Goal: Task Accomplishment & Management: Manage account settings

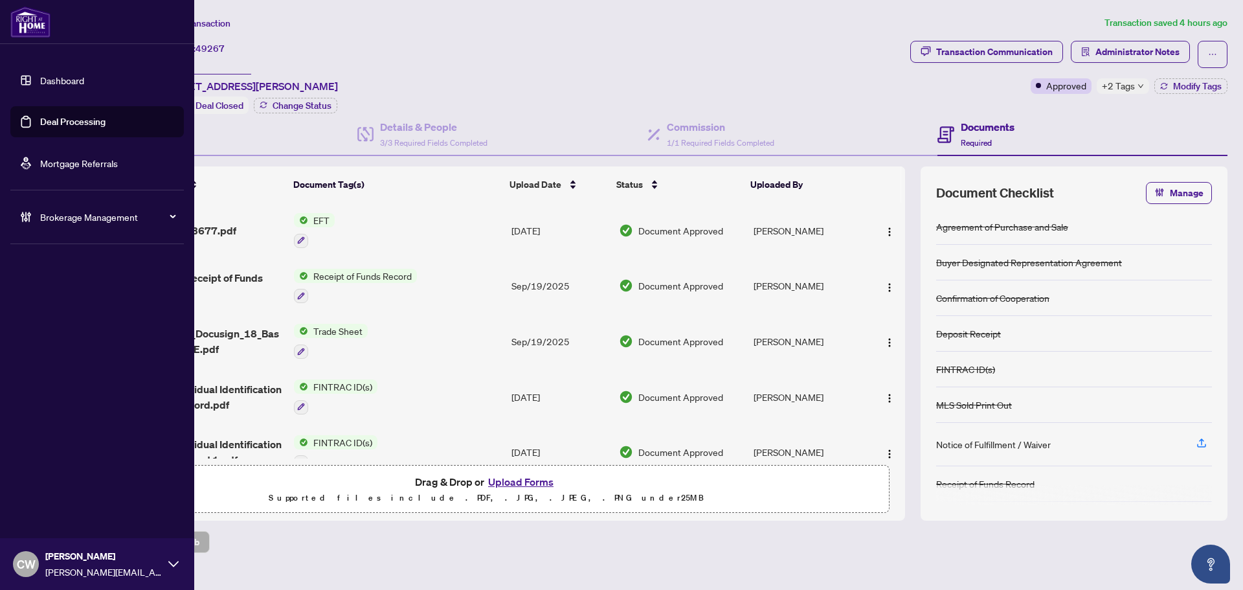
click at [42, 120] on link "Deal Processing" at bounding box center [72, 122] width 65 height 12
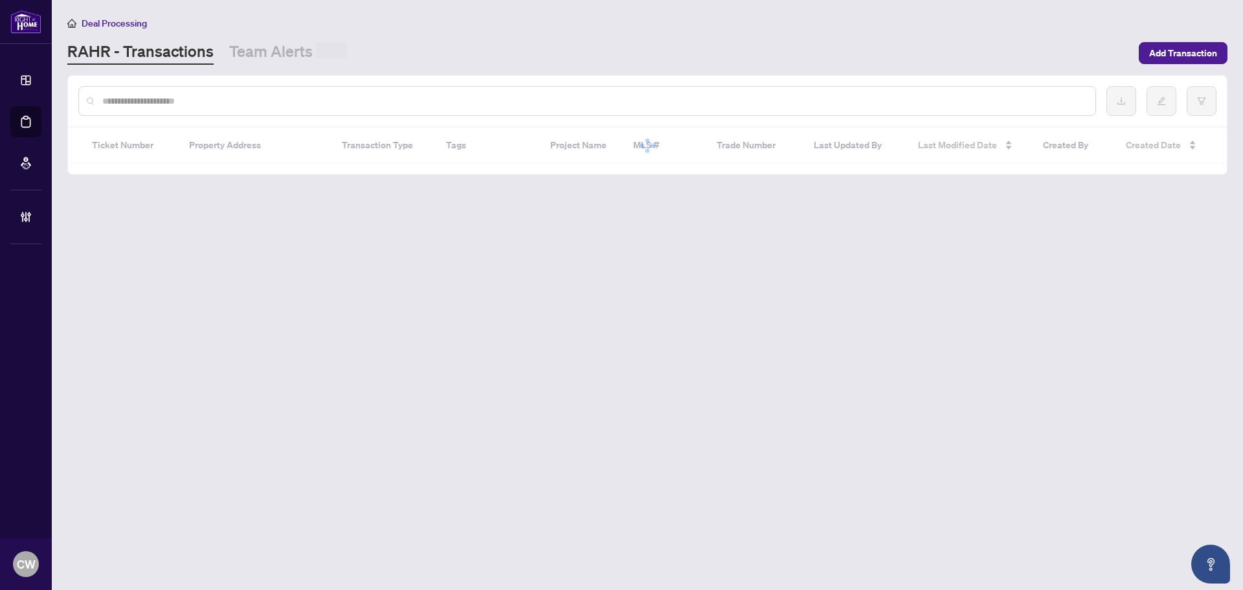
click at [227, 99] on input "text" at bounding box center [593, 101] width 983 height 14
paste input "*******"
type input "*******"
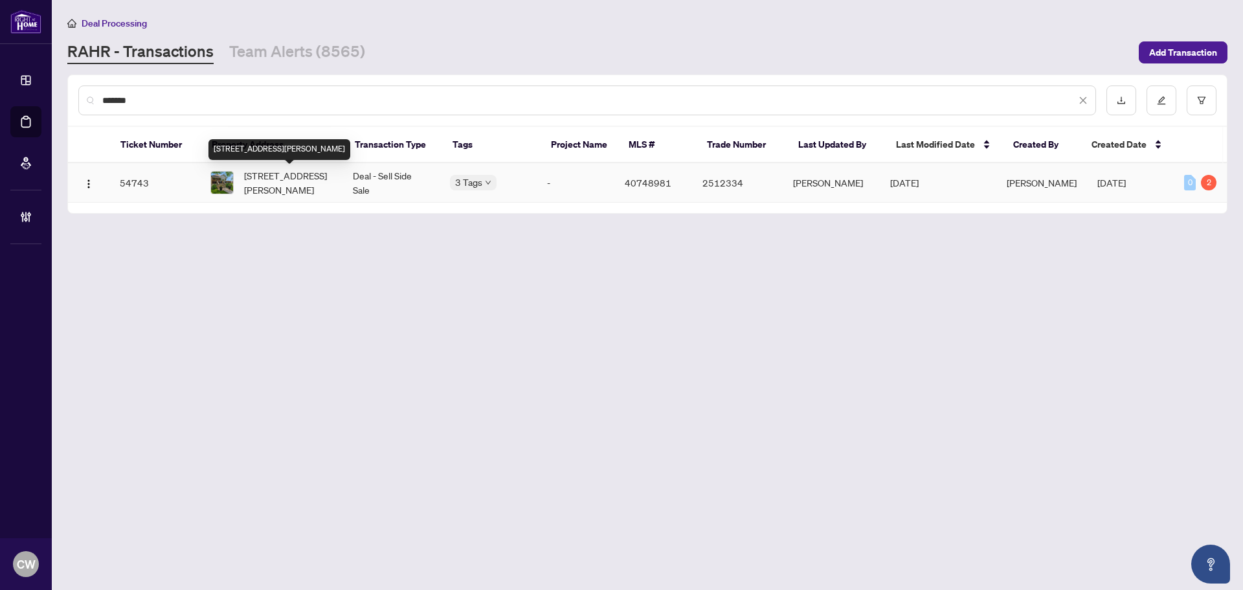
click at [245, 190] on span "[STREET_ADDRESS][PERSON_NAME]" at bounding box center [288, 182] width 88 height 28
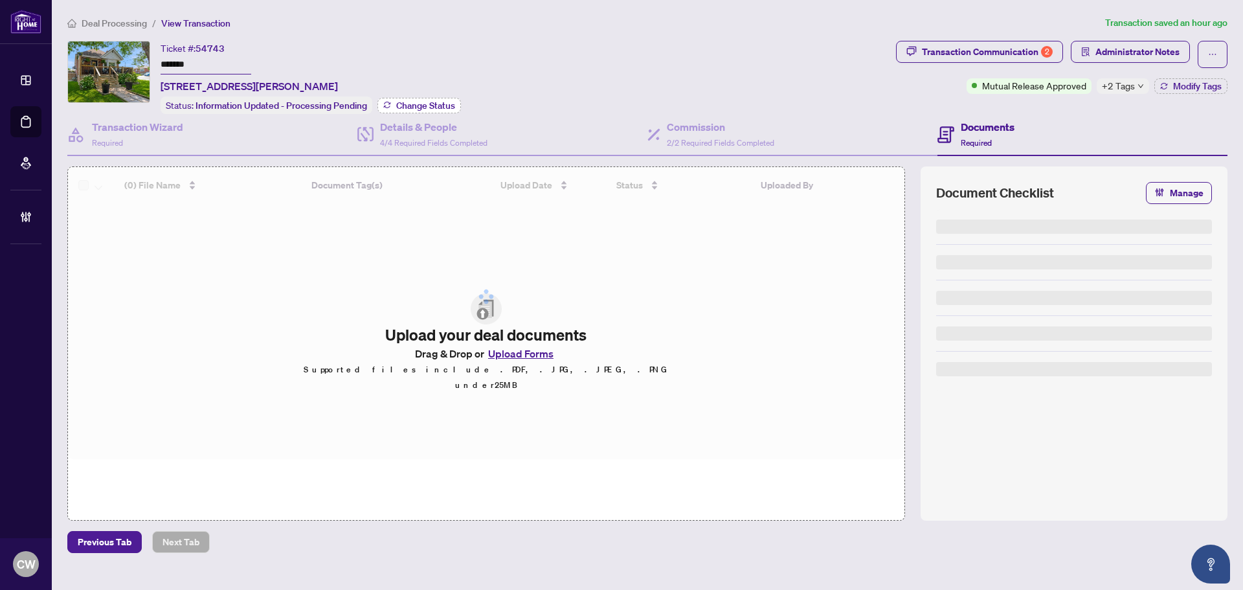
click at [410, 101] on span "Change Status" at bounding box center [425, 105] width 59 height 9
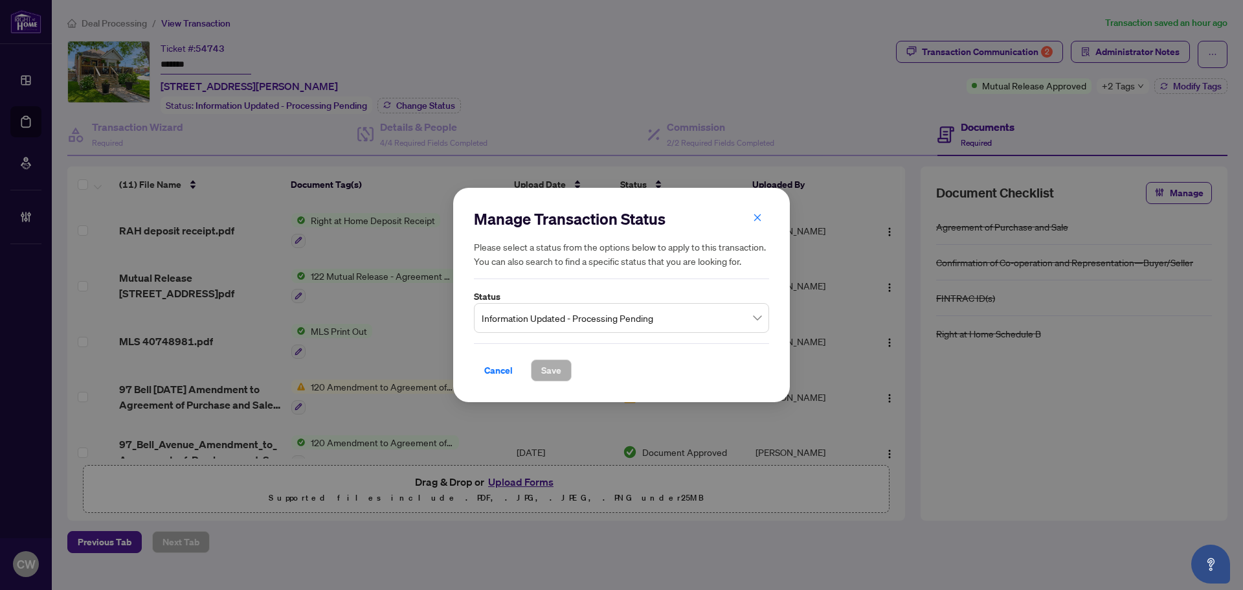
click at [637, 315] on span "Information Updated - Processing Pending" at bounding box center [622, 318] width 280 height 25
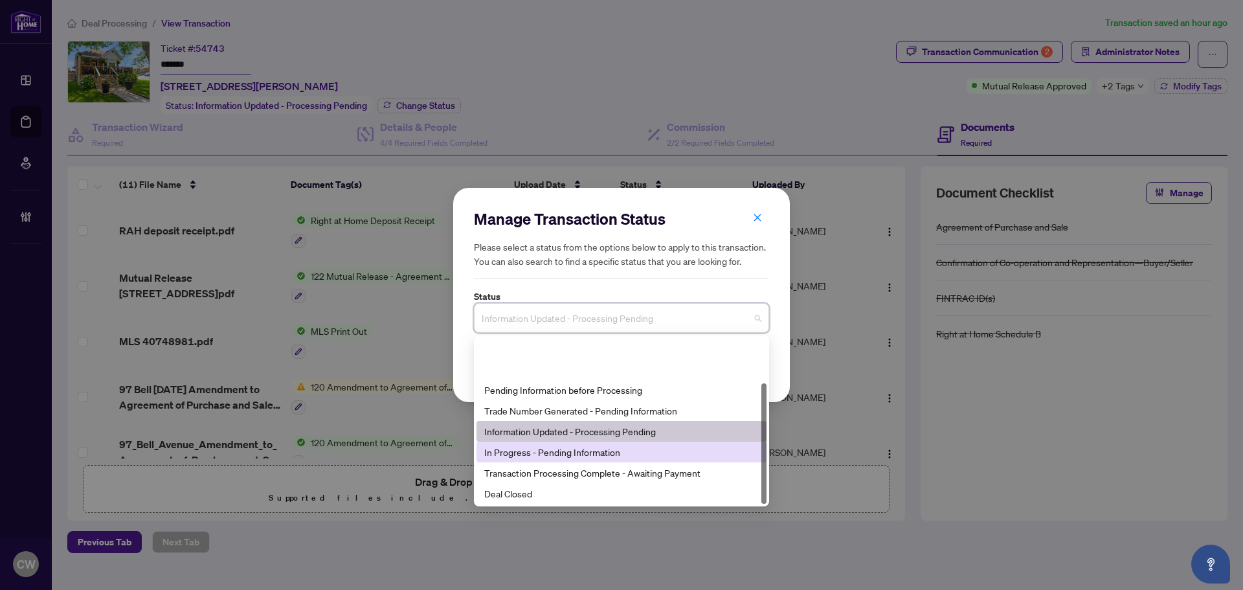
scroll to position [62, 0]
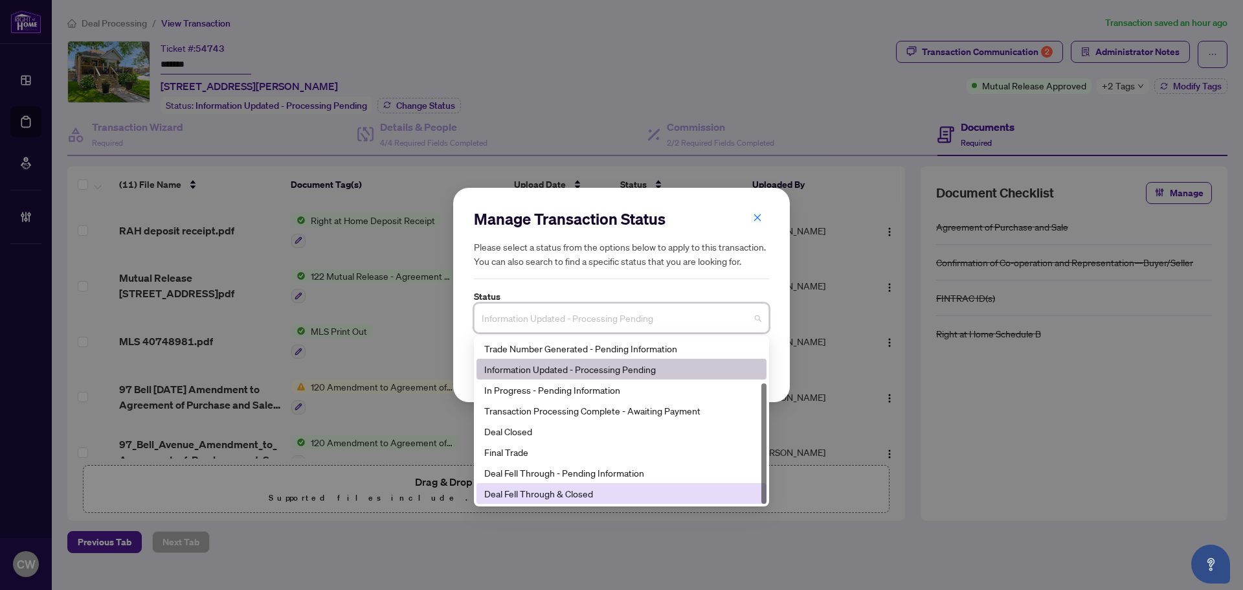
click at [574, 487] on div "Deal Fell Through & Closed" at bounding box center [621, 493] width 274 height 14
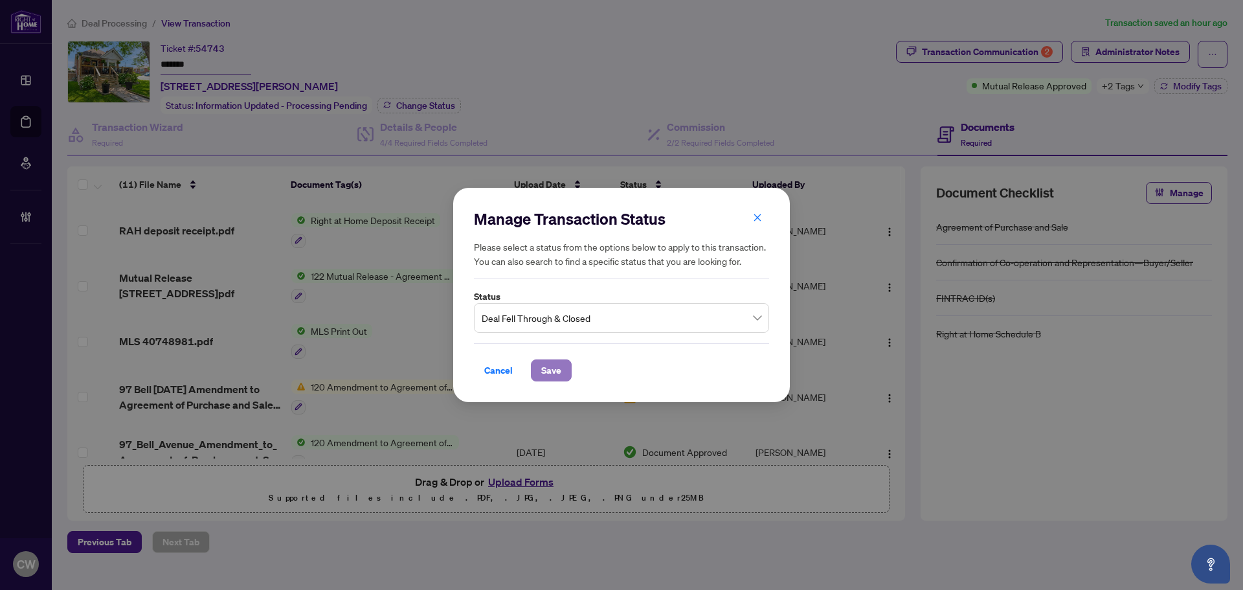
click at [557, 368] on span "Save" at bounding box center [551, 370] width 20 height 21
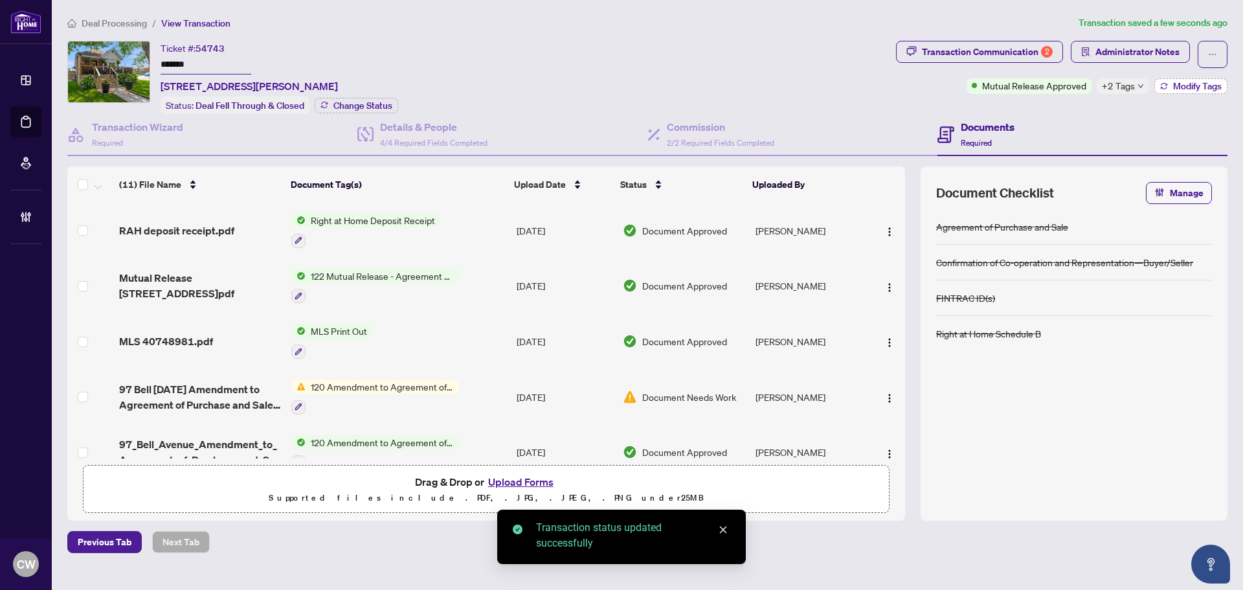
click at [1220, 84] on span "Modify Tags" at bounding box center [1197, 86] width 49 height 9
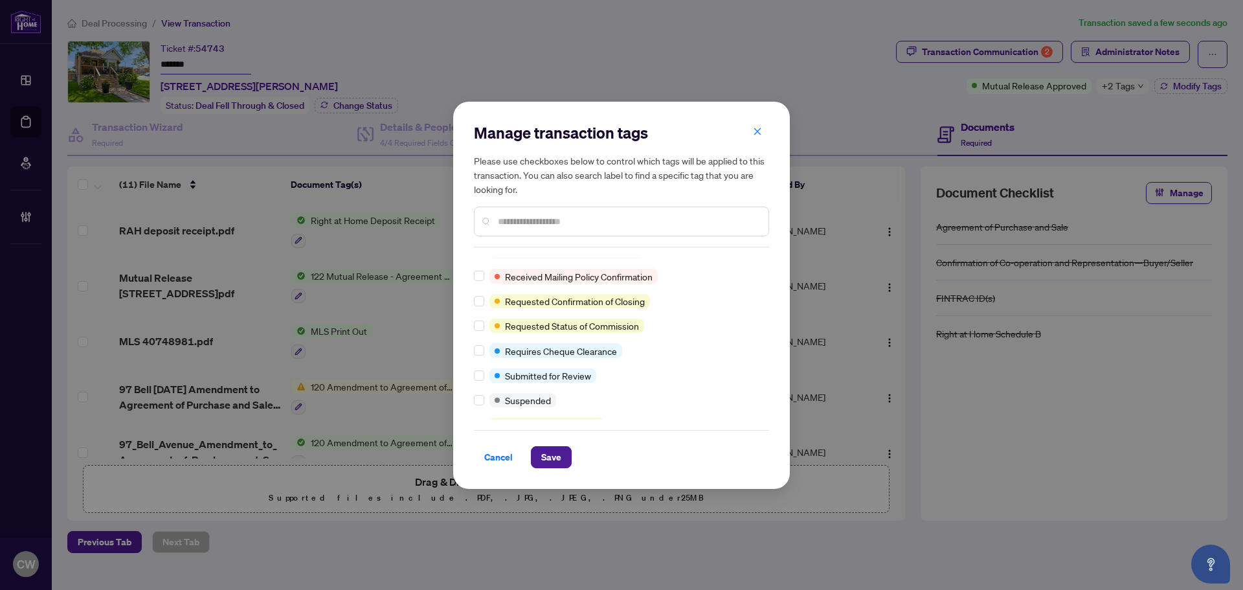
scroll to position [38, 0]
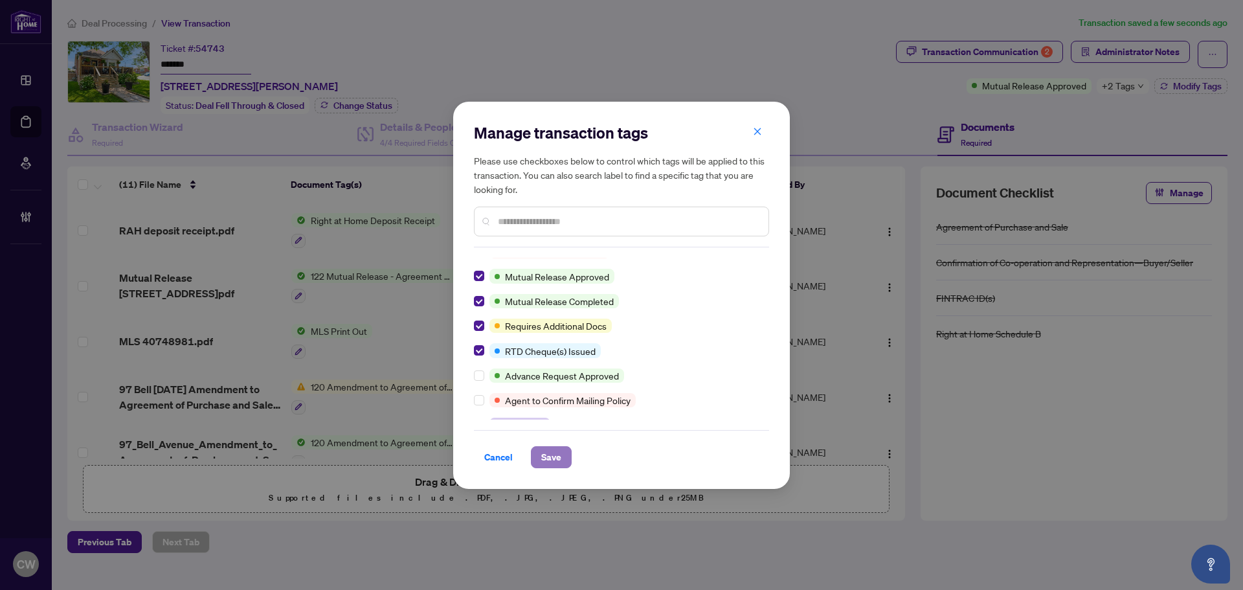
click at [542, 456] on span "Save" at bounding box center [551, 457] width 20 height 21
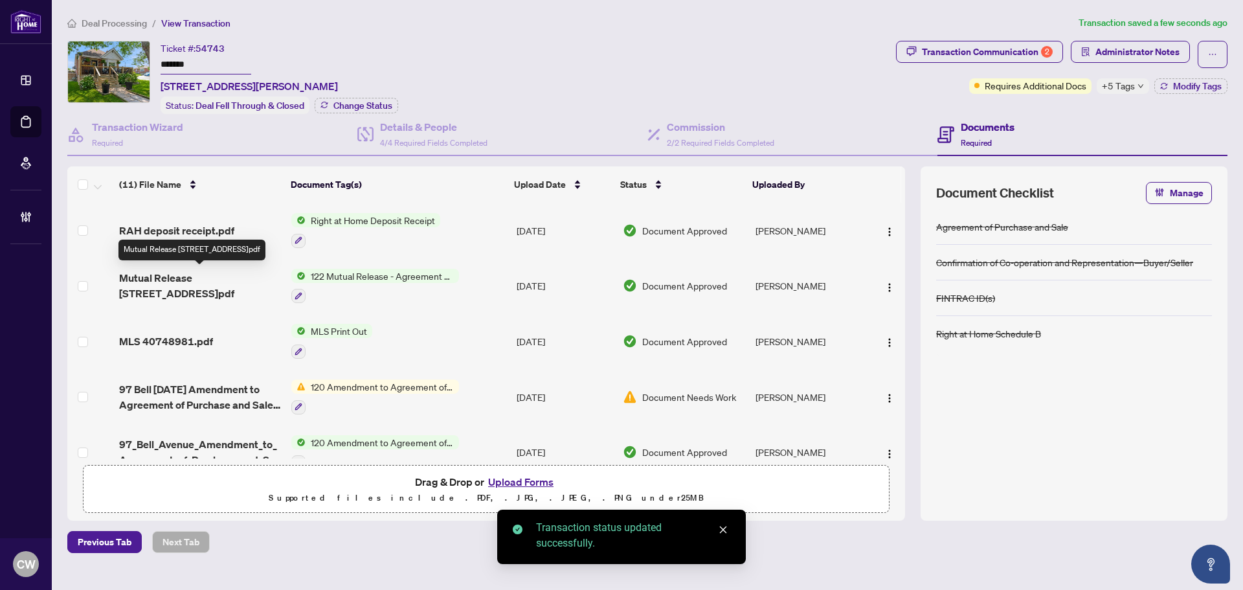
click at [201, 274] on span "Mutual Release [STREET_ADDRESS]pdf" at bounding box center [200, 285] width 162 height 31
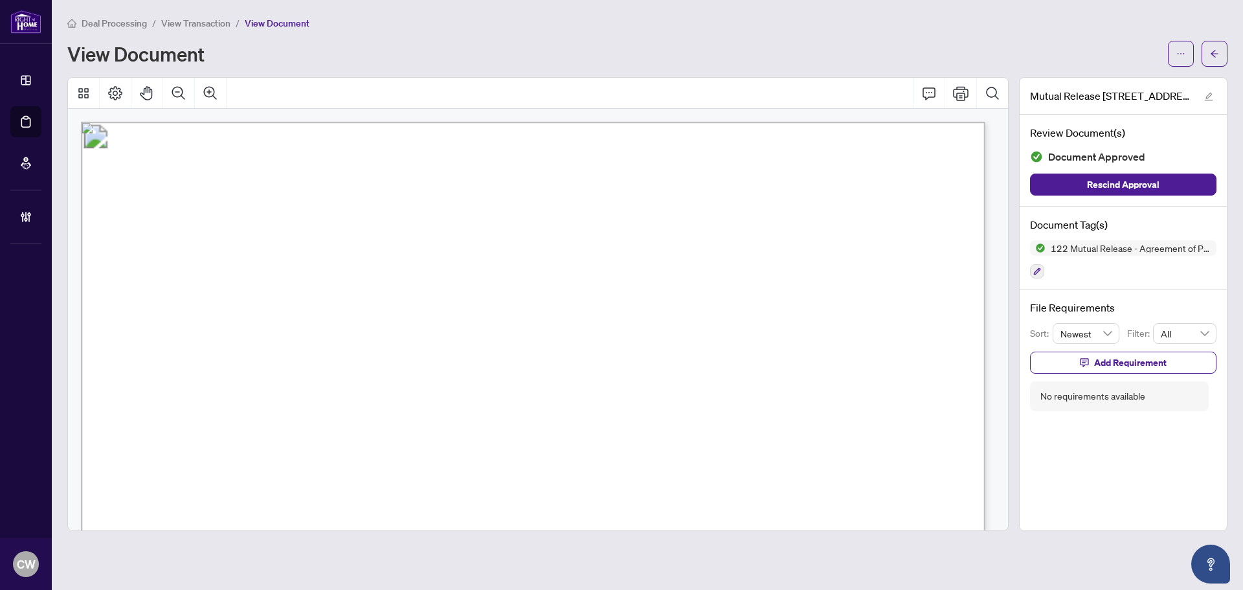
scroll to position [129, 0]
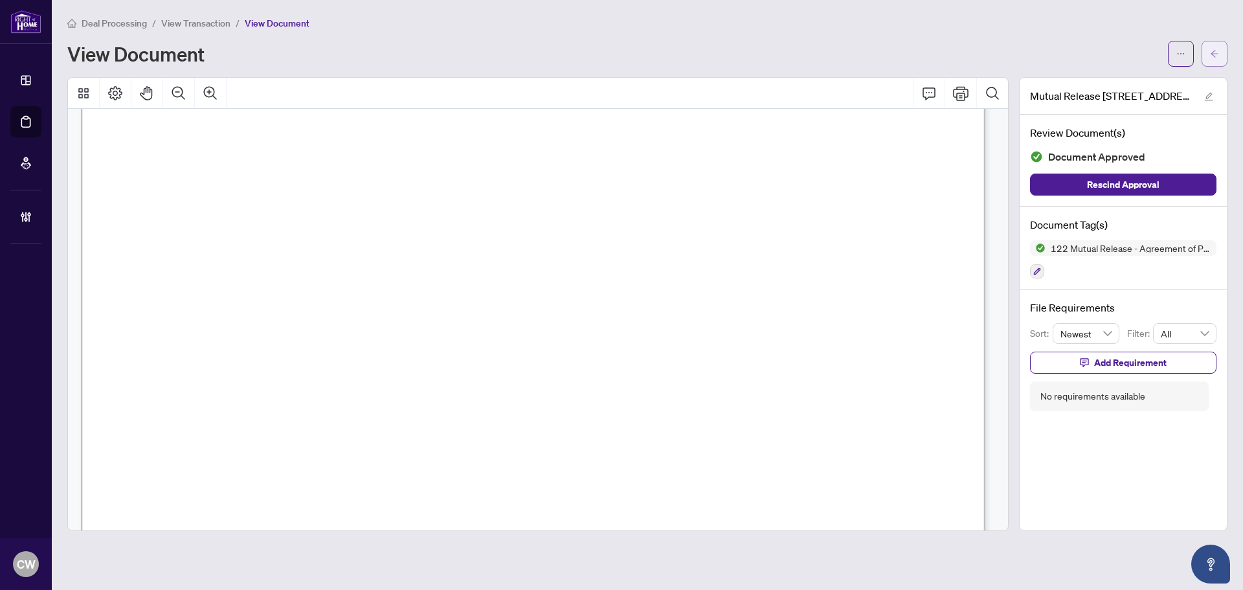
click at [1218, 54] on icon "arrow-left" at bounding box center [1214, 53] width 9 height 9
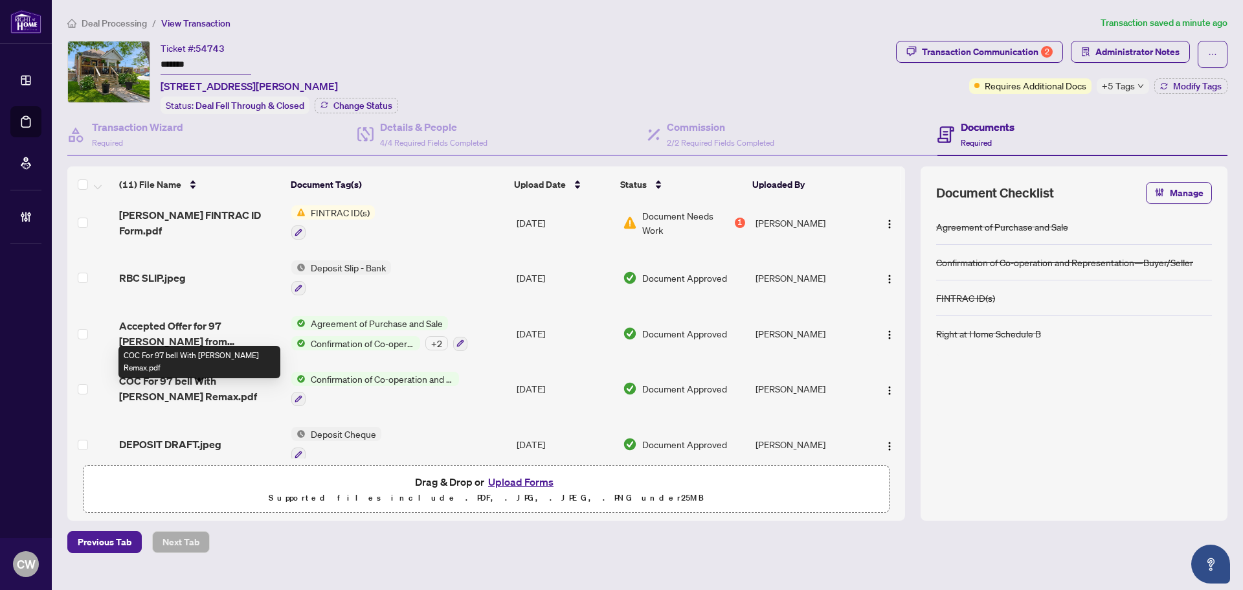
scroll to position [356, 0]
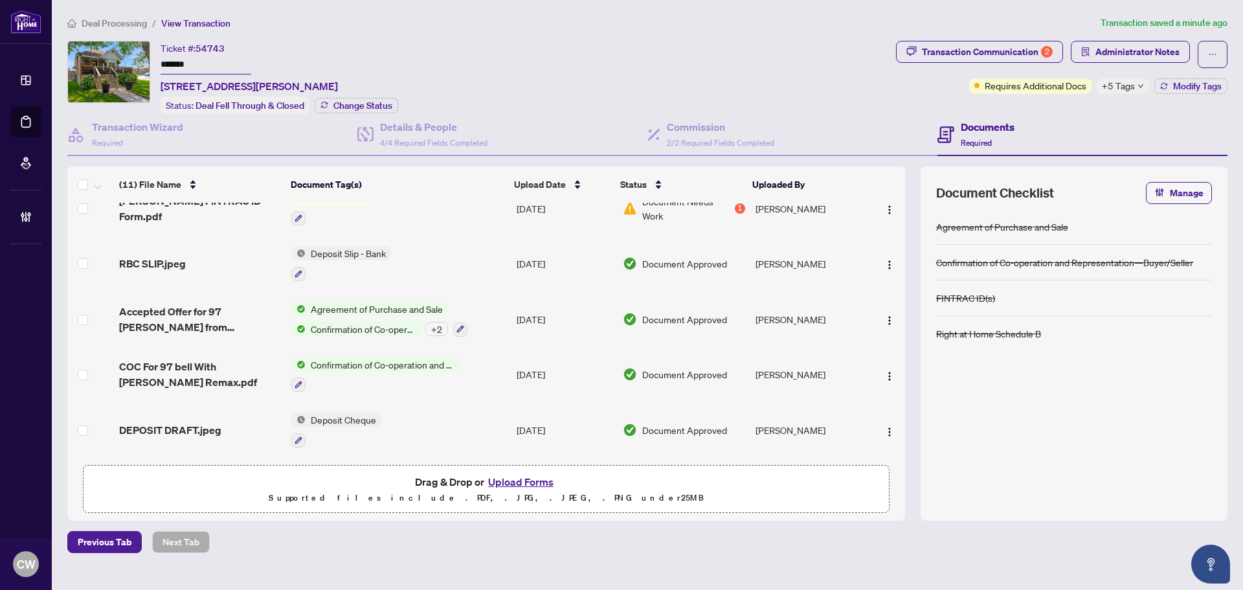
click at [150, 422] on span "DEPOSIT DRAFT.jpeg" at bounding box center [170, 430] width 102 height 16
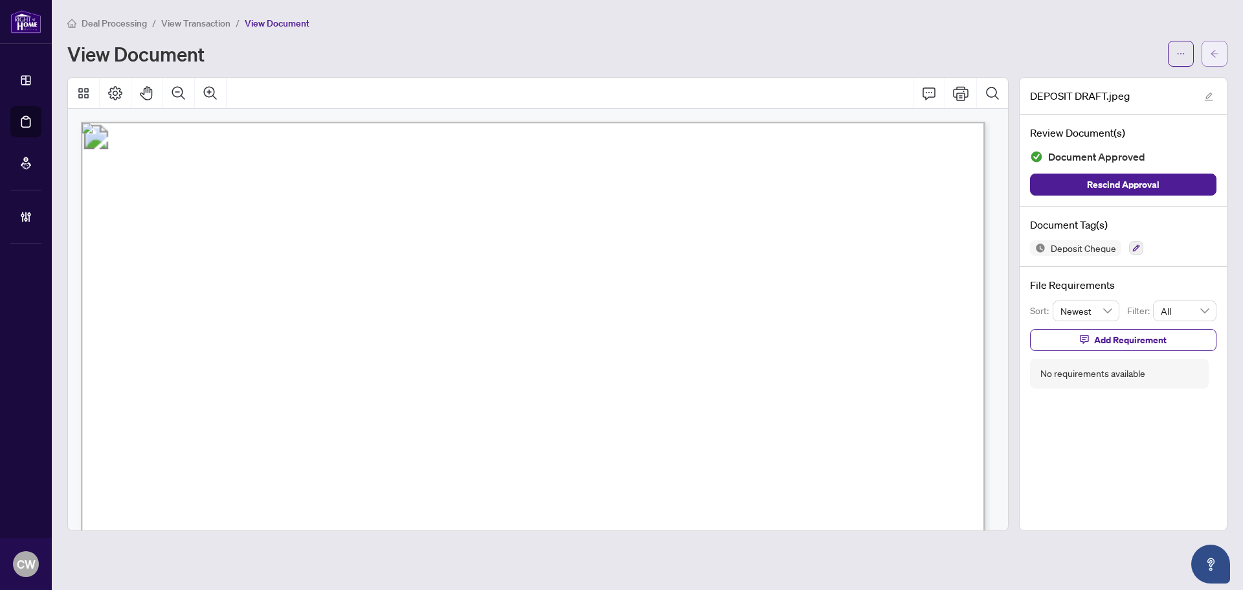
click at [1212, 52] on icon "arrow-left" at bounding box center [1214, 53] width 9 height 9
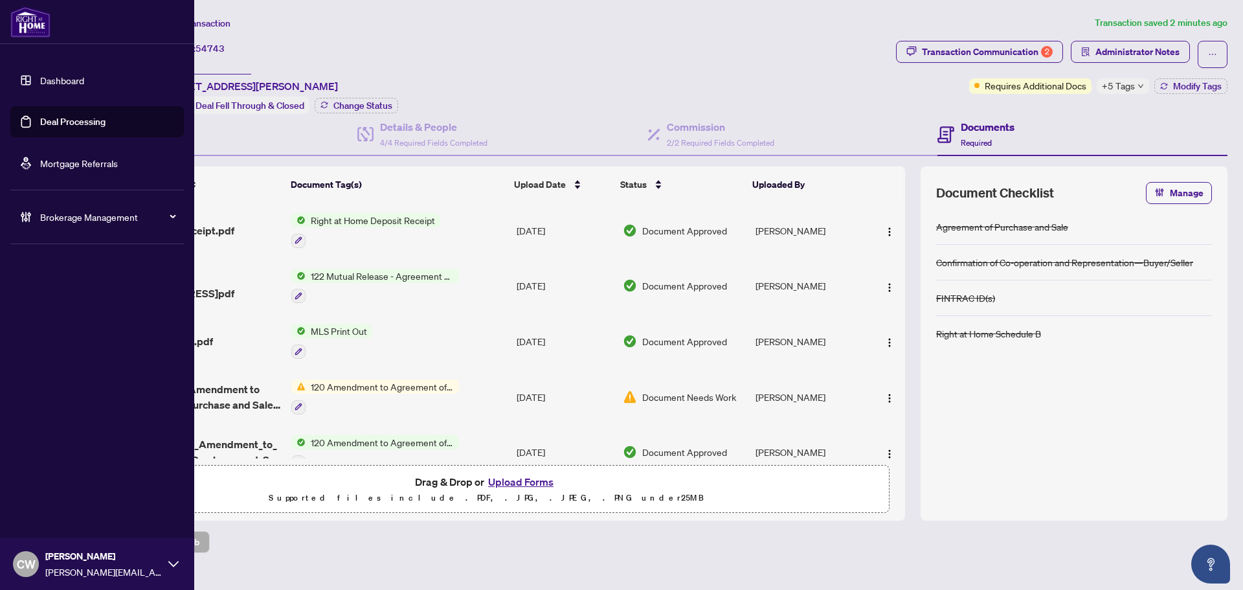
click at [40, 124] on link "Deal Processing" at bounding box center [72, 122] width 65 height 12
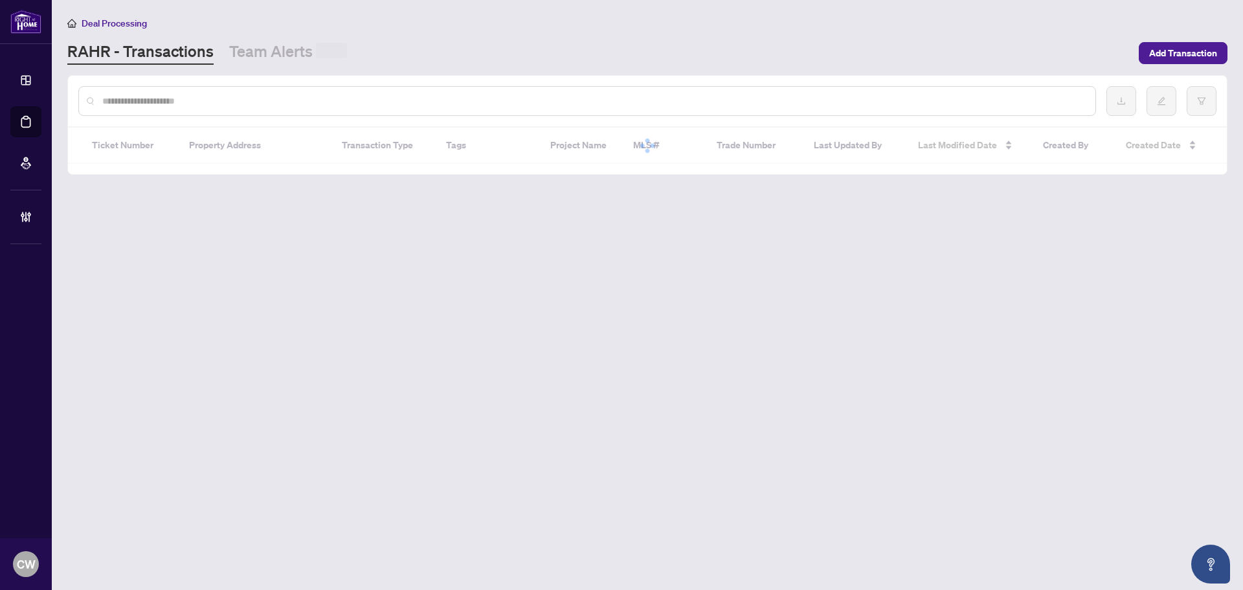
click at [253, 95] on input "text" at bounding box center [593, 101] width 983 height 14
paste input "*******"
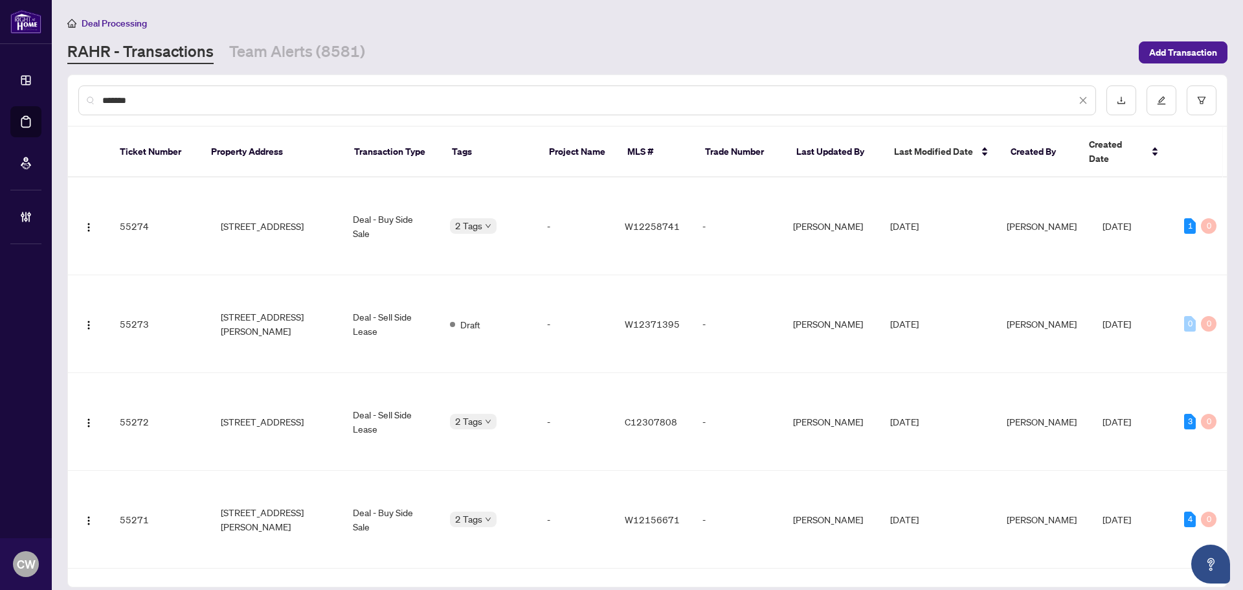
type input "*******"
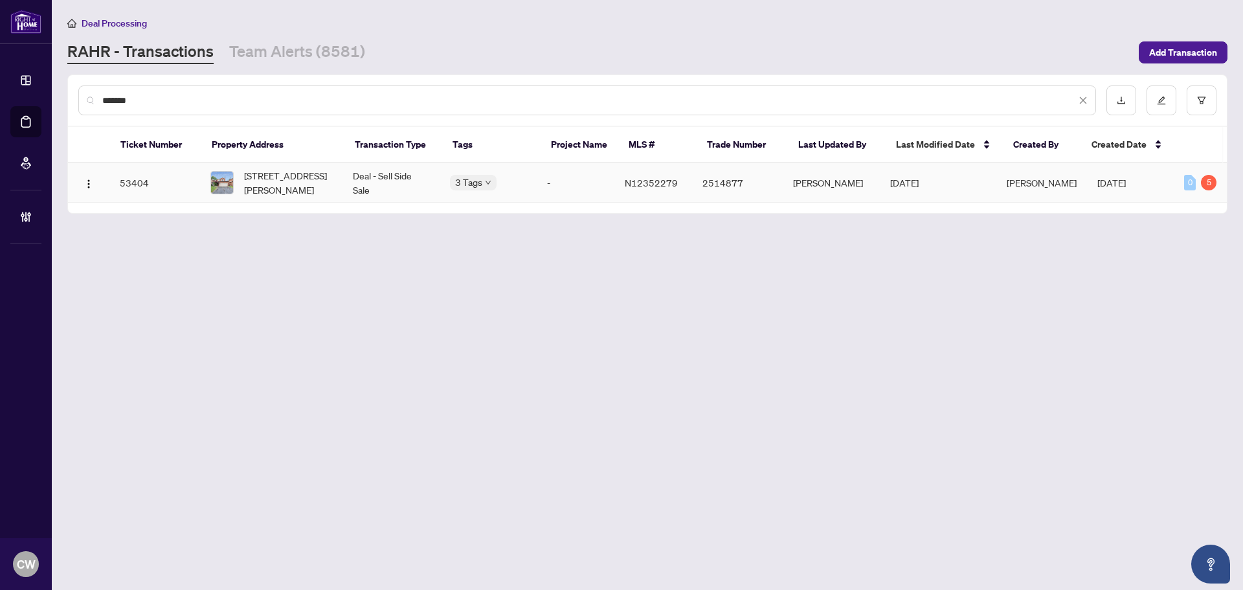
click at [278, 188] on span "[STREET_ADDRESS][PERSON_NAME]" at bounding box center [288, 182] width 88 height 28
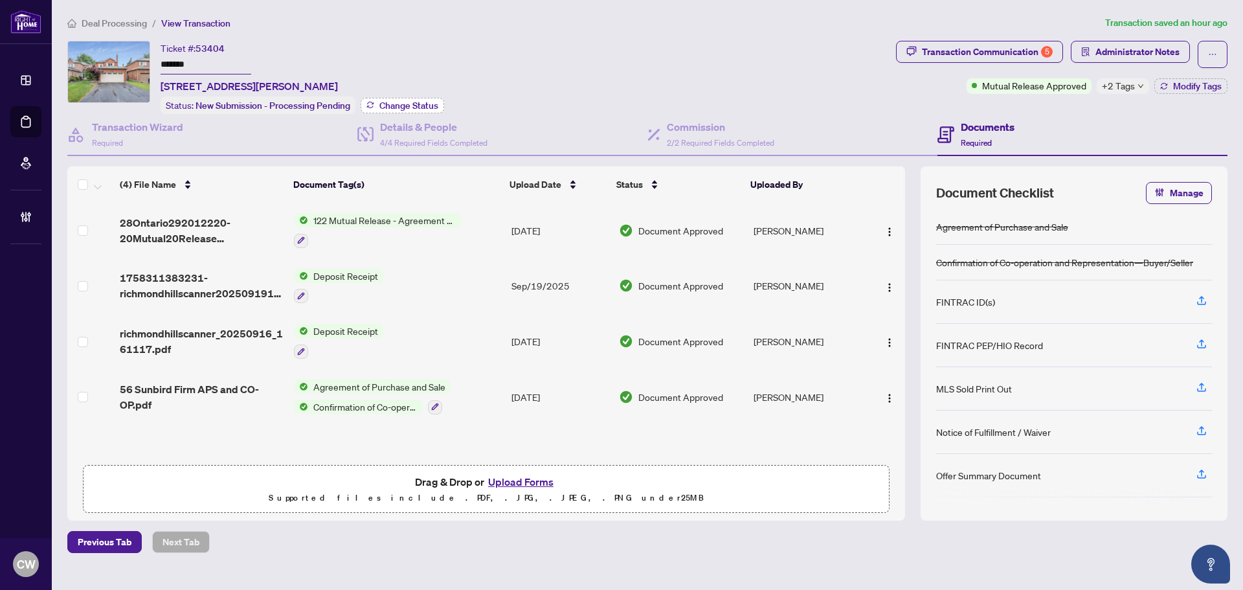
click at [392, 104] on span "Change Status" at bounding box center [408, 105] width 59 height 9
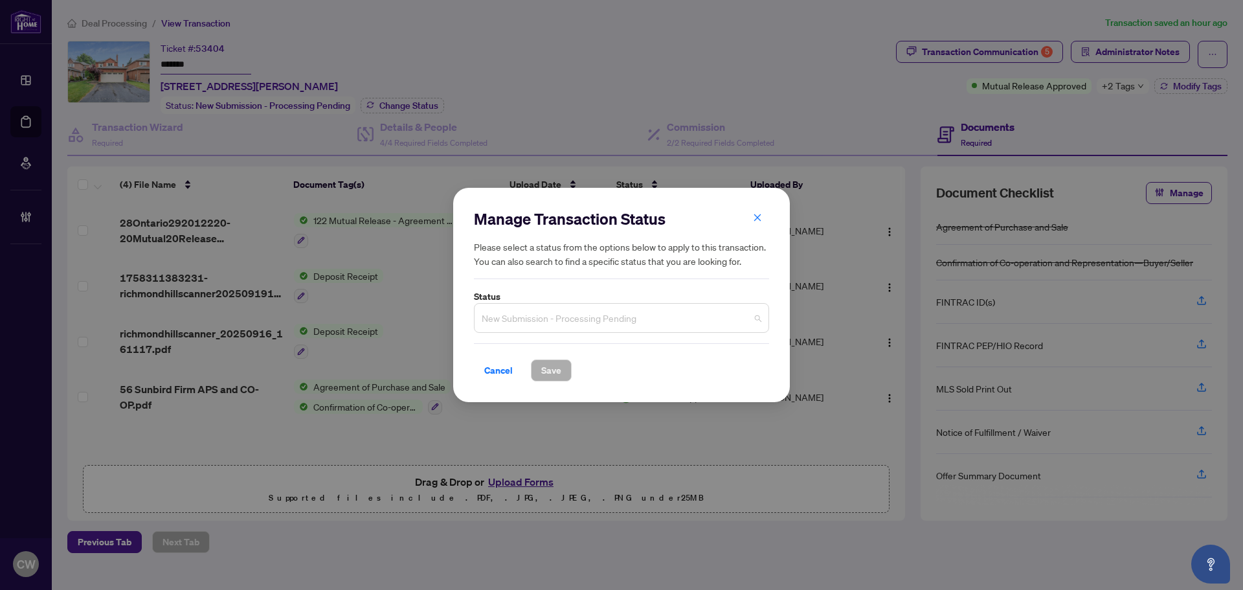
click at [526, 317] on span "New Submission - Processing Pending" at bounding box center [622, 318] width 280 height 25
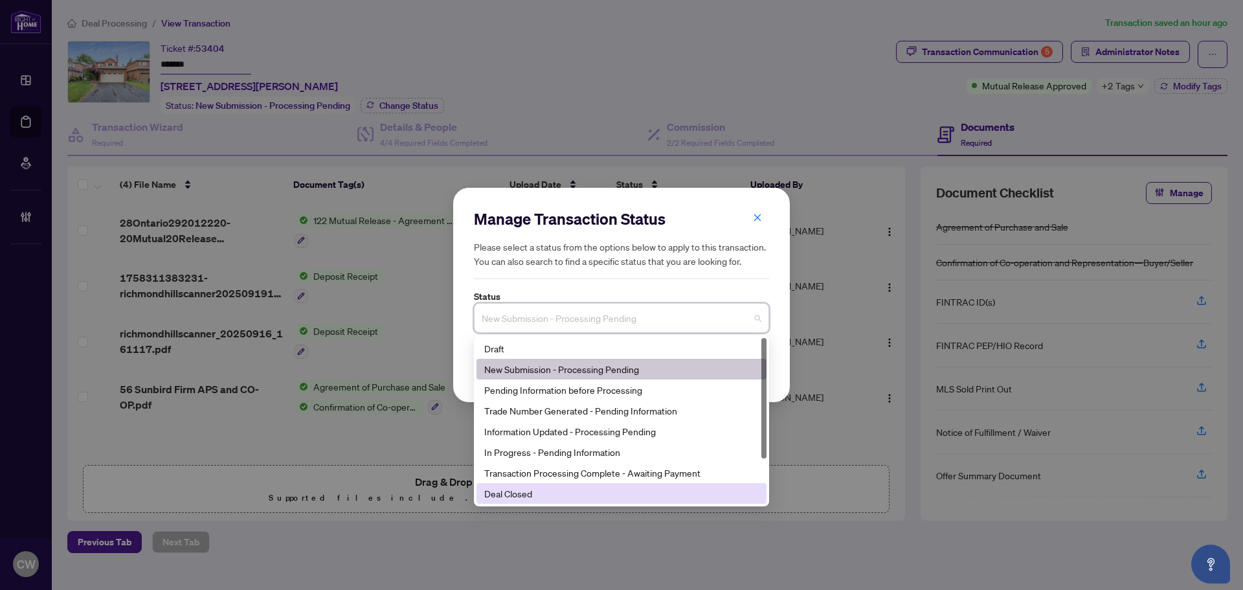
click at [528, 487] on div "Deal Closed" at bounding box center [621, 493] width 274 height 14
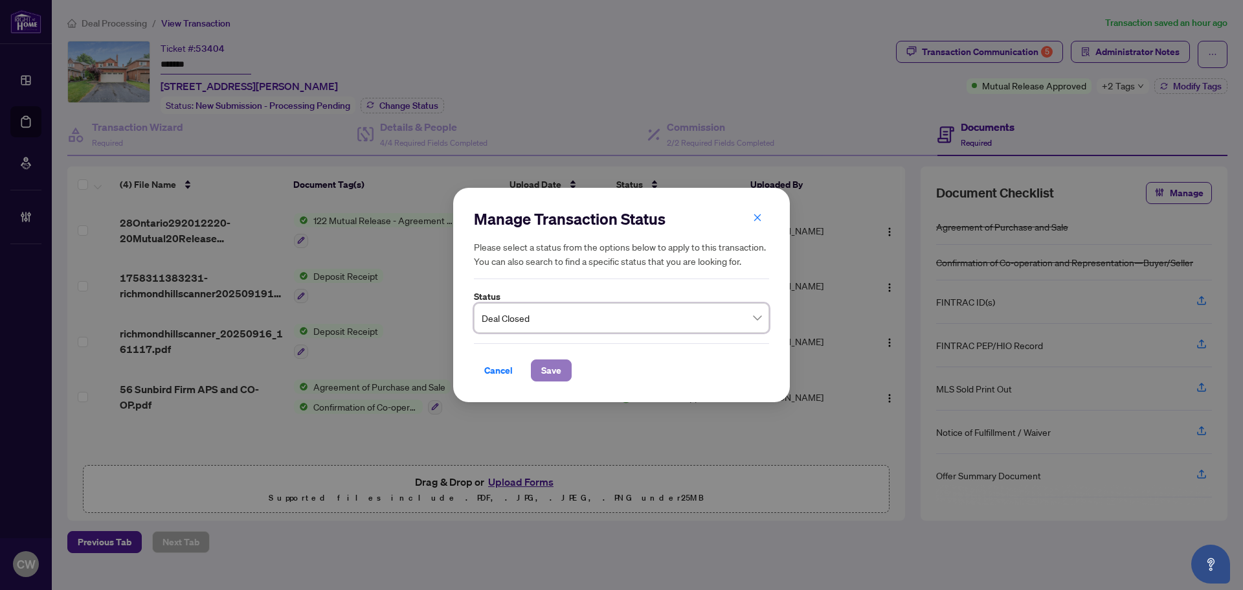
click at [556, 368] on span "Save" at bounding box center [551, 370] width 20 height 21
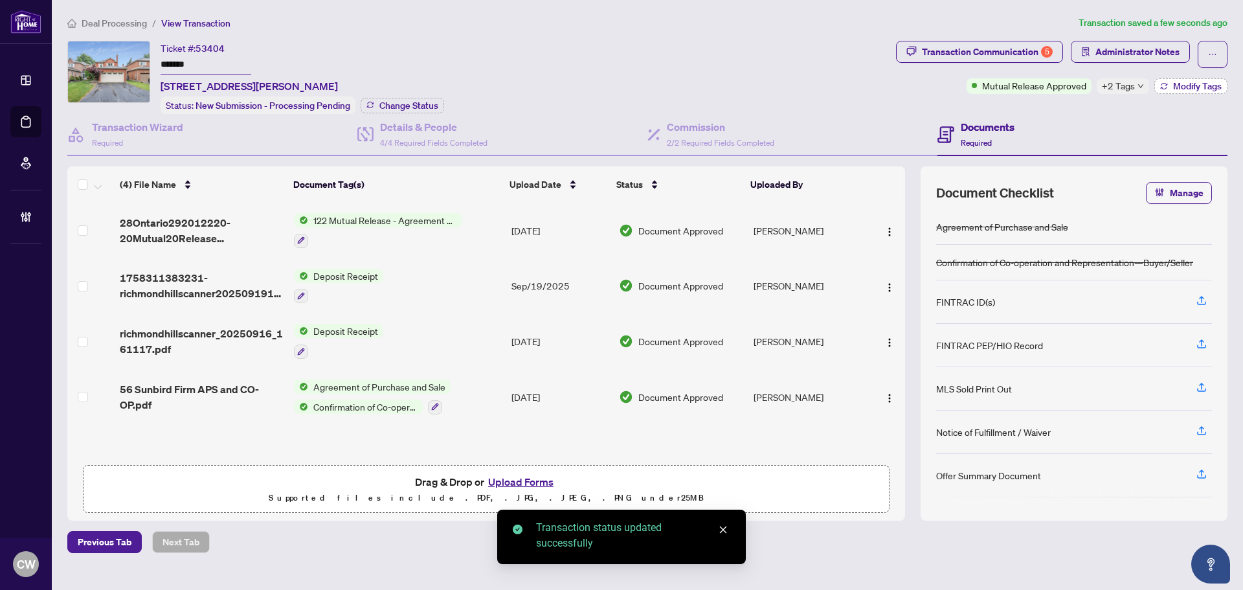
click at [1188, 85] on span "Modify Tags" at bounding box center [1197, 86] width 49 height 9
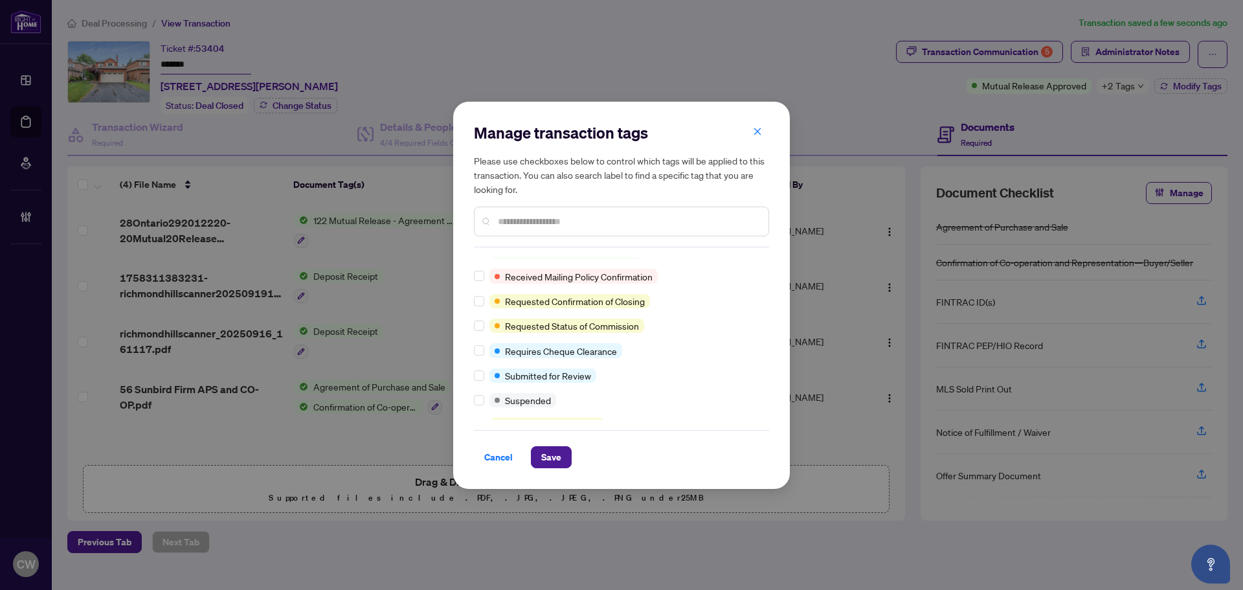
scroll to position [38, 0]
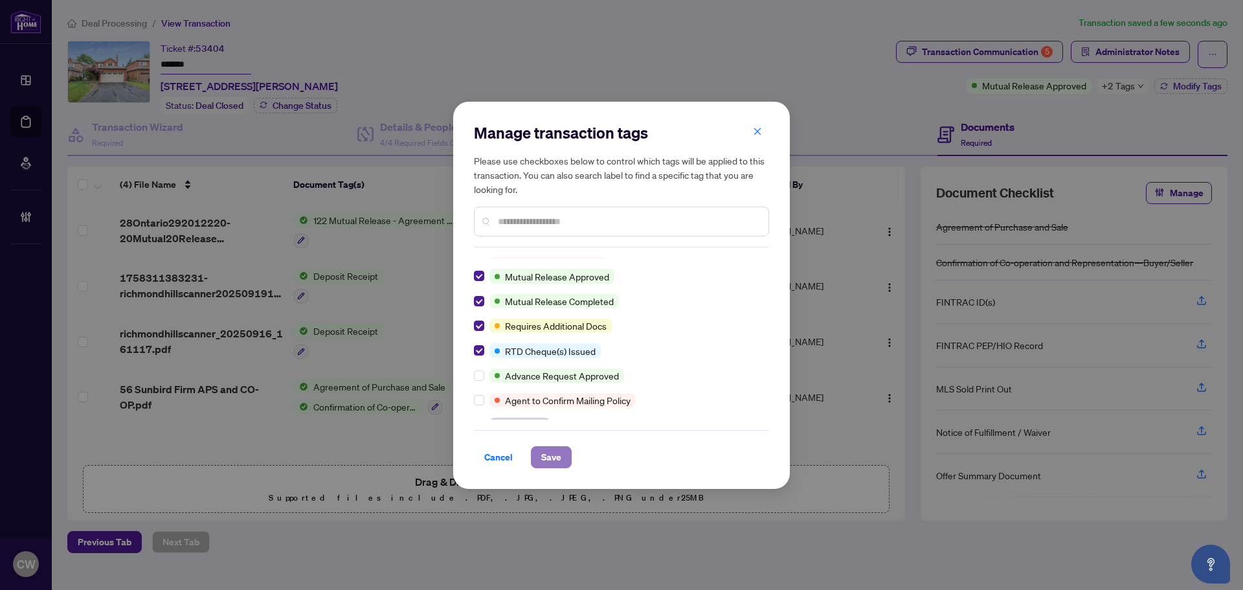
click at [557, 454] on span "Save" at bounding box center [551, 457] width 20 height 21
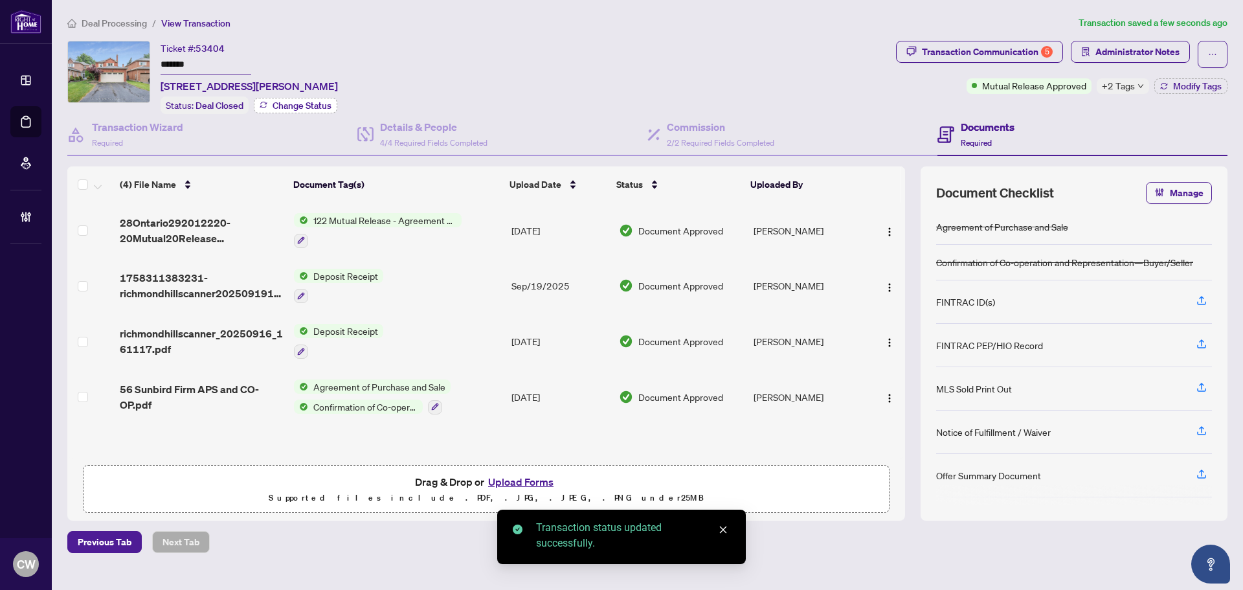
click at [303, 110] on button "Change Status" at bounding box center [296, 106] width 84 height 16
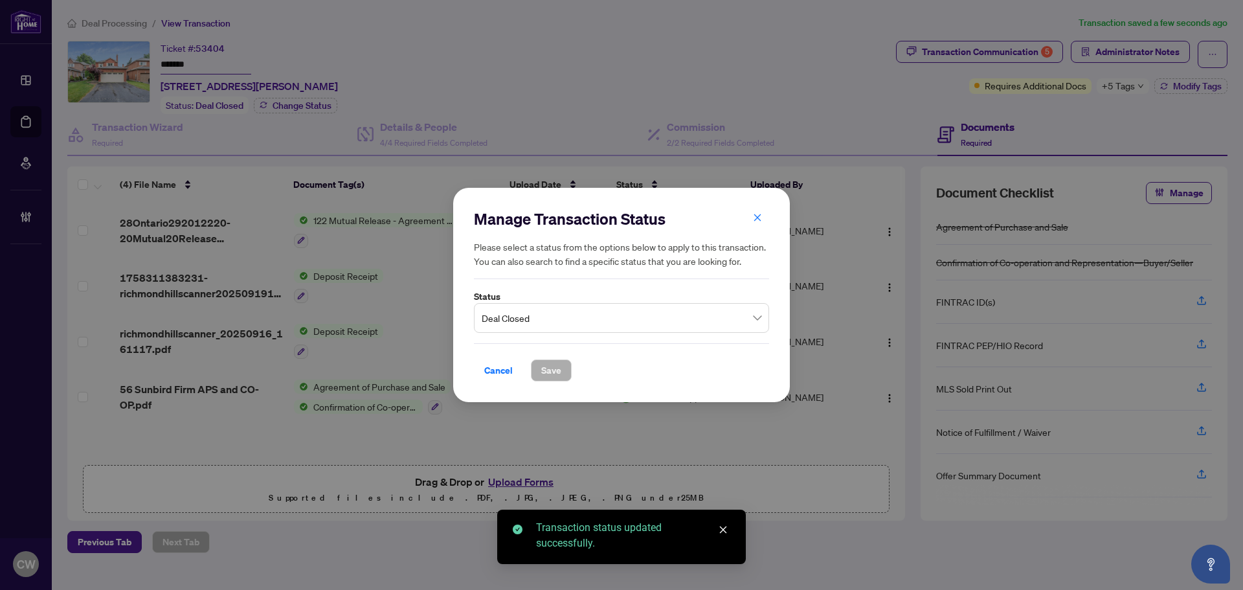
click at [549, 315] on span "Deal Closed" at bounding box center [622, 318] width 280 height 25
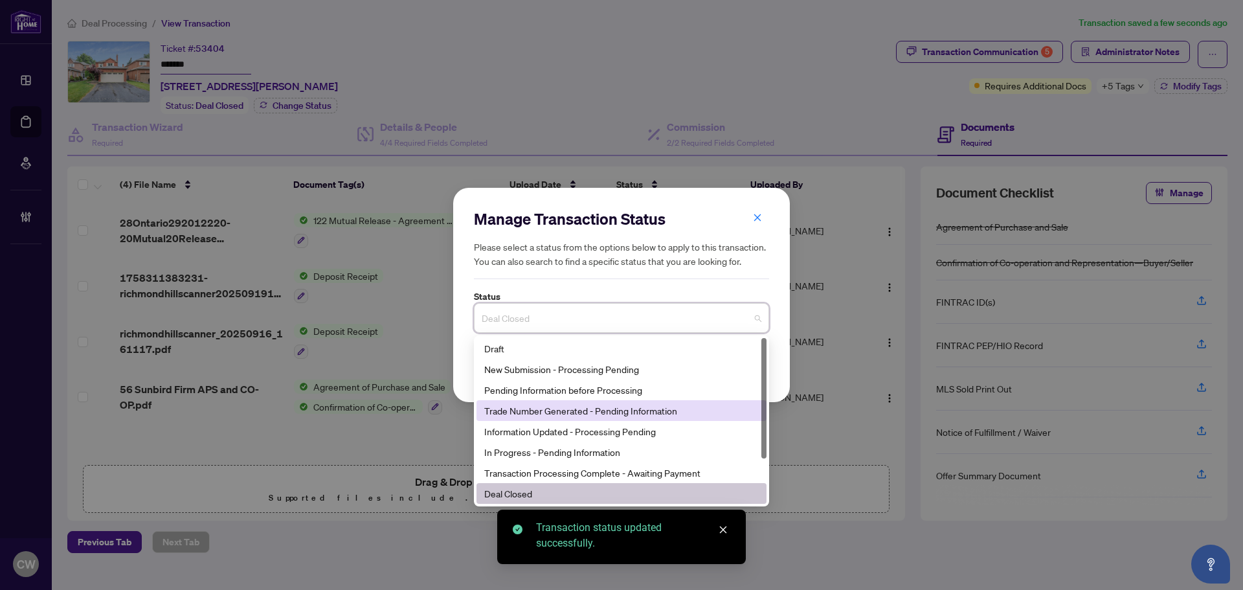
scroll to position [62, 0]
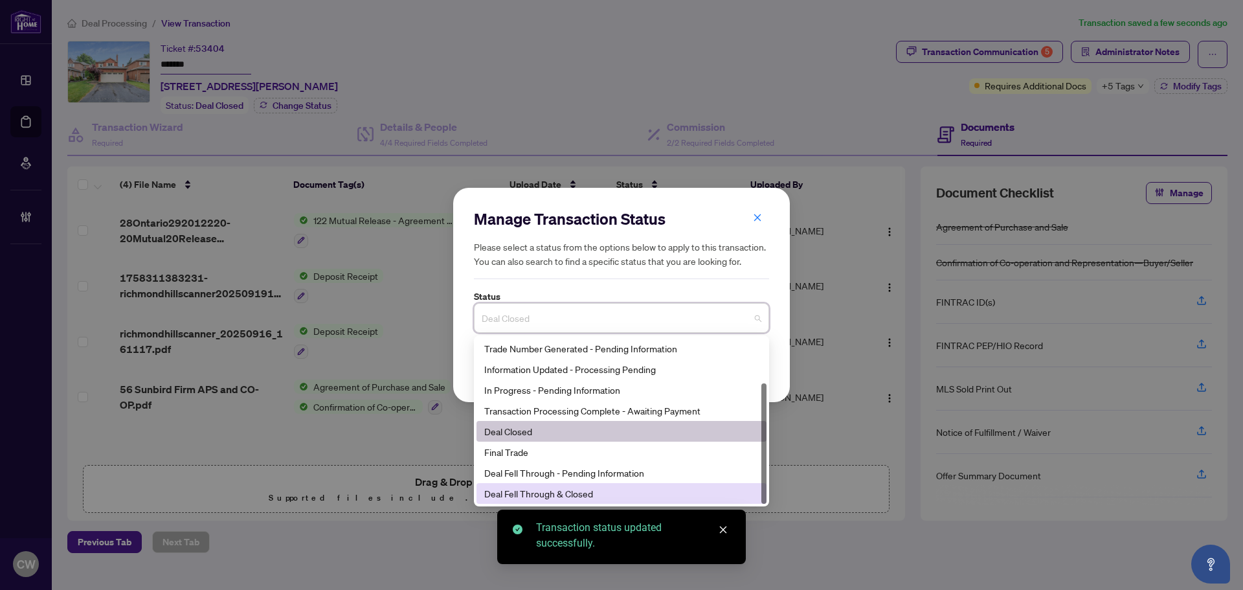
click at [566, 491] on div "Deal Fell Through & Closed" at bounding box center [621, 493] width 274 height 14
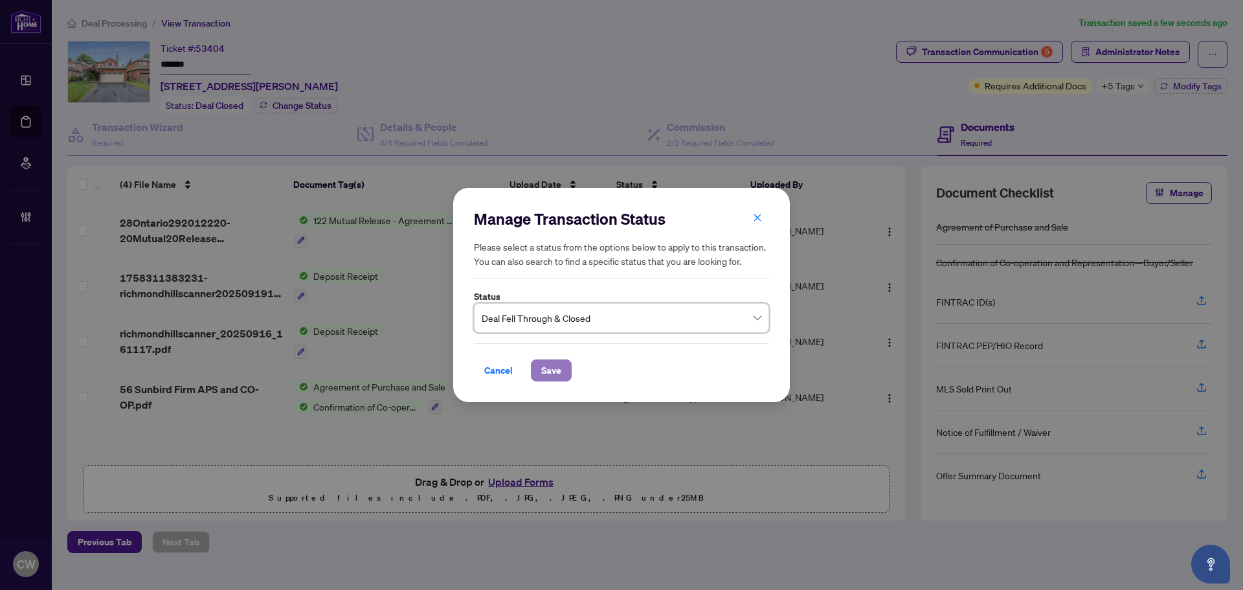
click at [552, 368] on span "Save" at bounding box center [551, 370] width 20 height 21
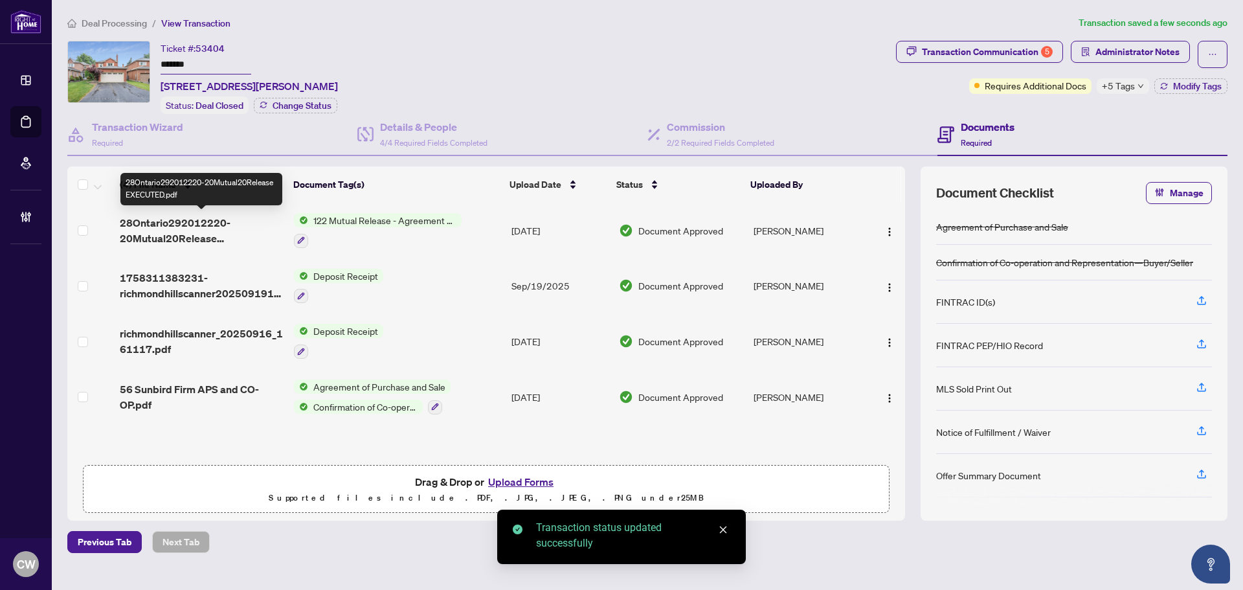
click at [171, 220] on span "28Ontario292012220-20Mutual20Release EXECUTED.pdf" at bounding box center [202, 230] width 164 height 31
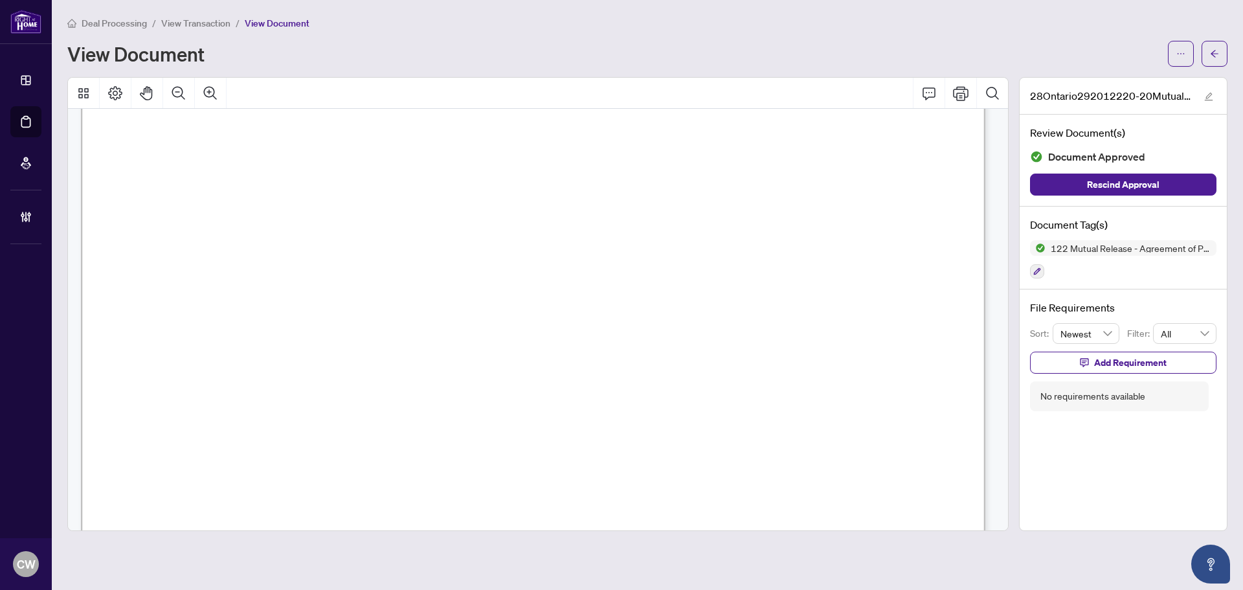
scroll to position [324, 0]
click at [1215, 48] on span "button" at bounding box center [1214, 53] width 9 height 21
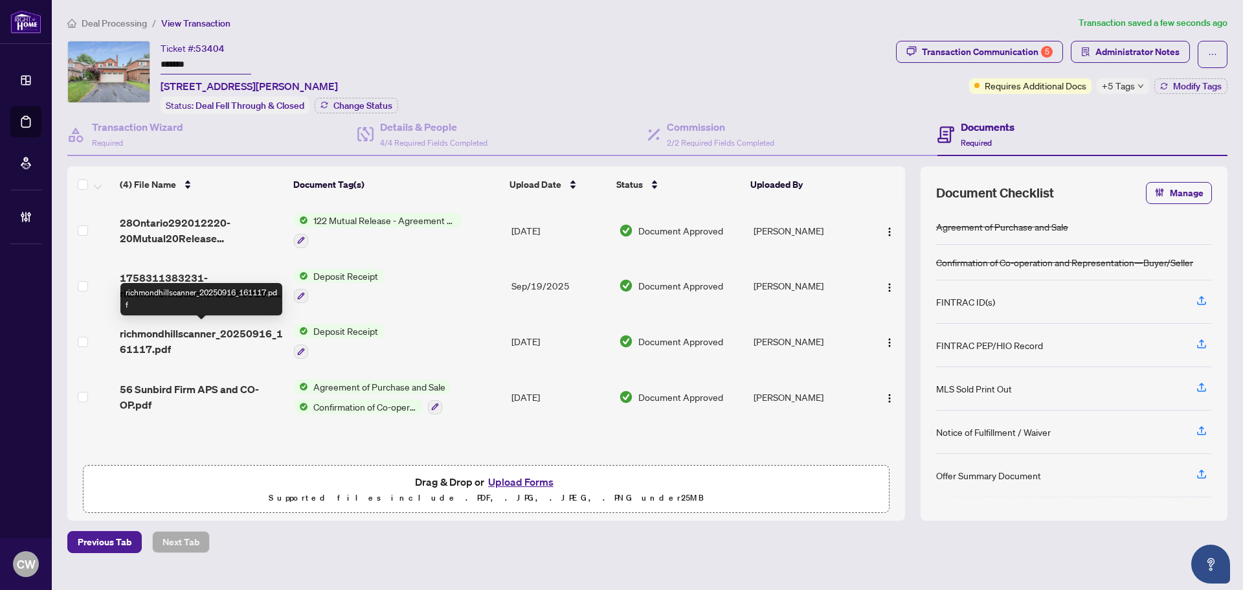
click at [220, 329] on span "richmondhillscanner_20250916_161117.pdf" at bounding box center [202, 341] width 164 height 31
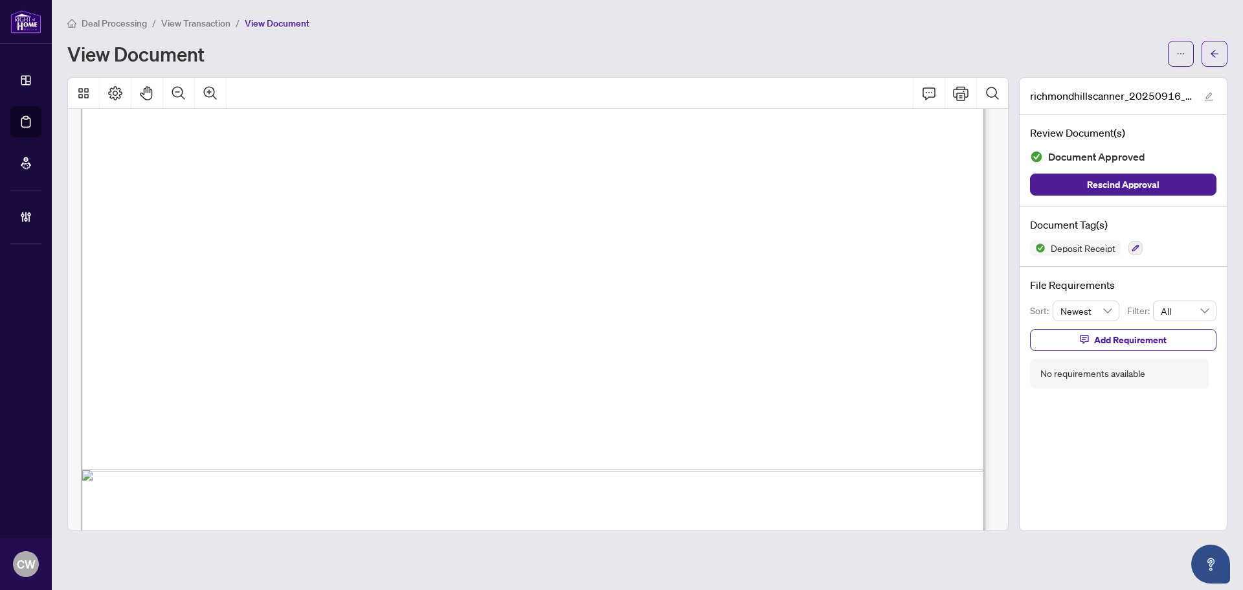
scroll to position [774, 0]
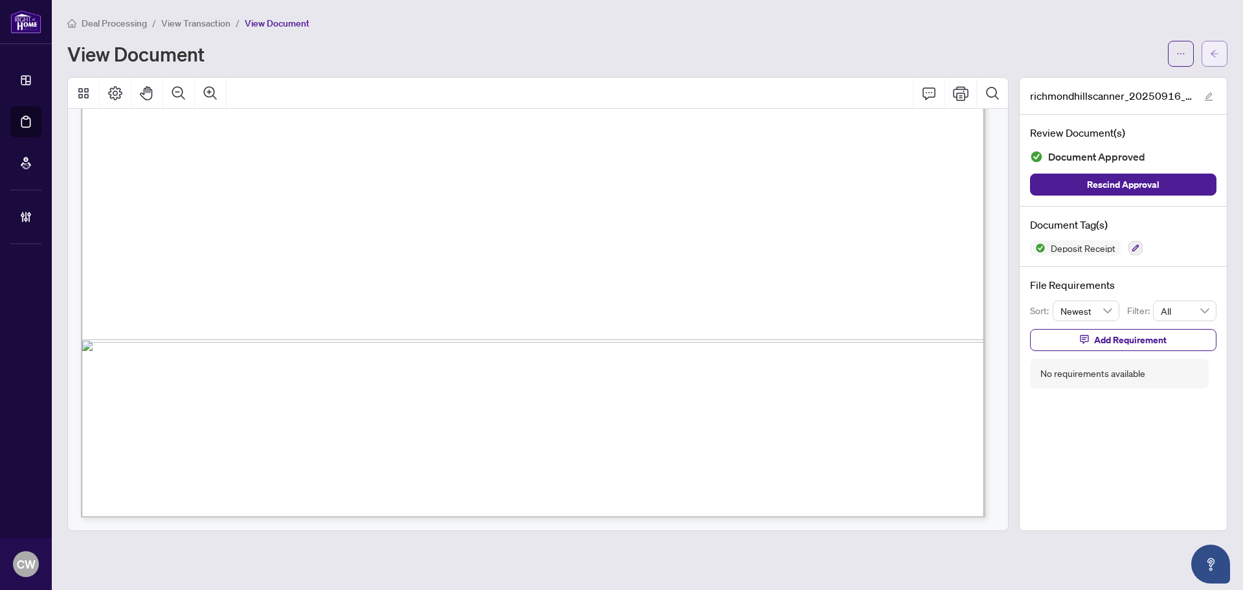
click at [1207, 54] on button "button" at bounding box center [1214, 54] width 26 height 26
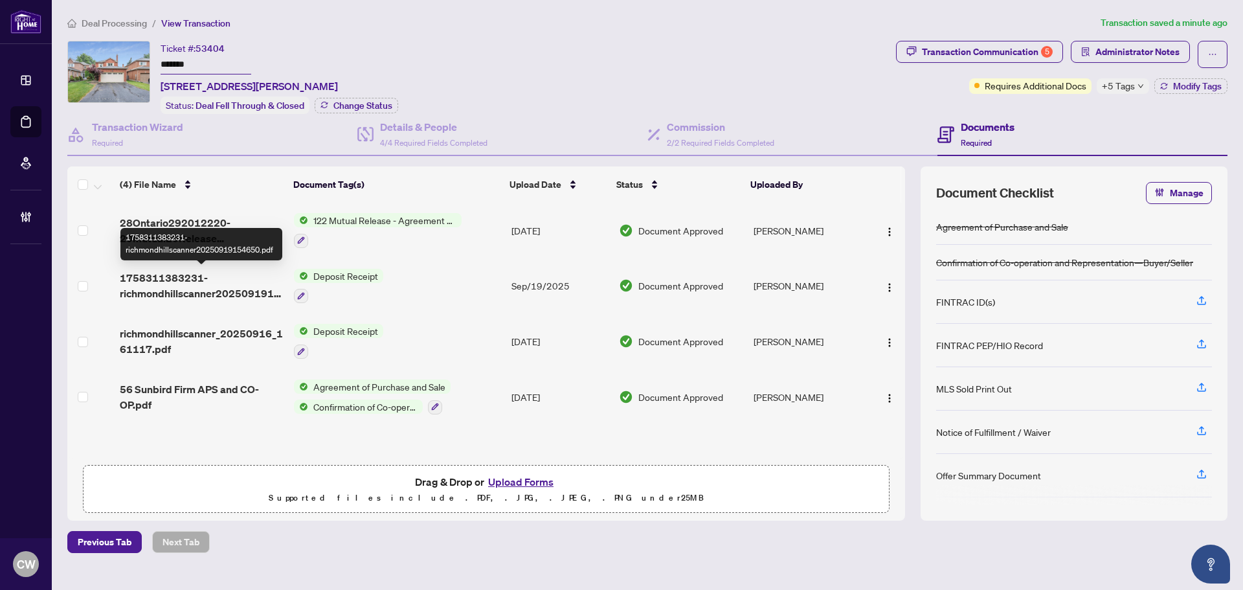
click at [164, 293] on span "1758311383231-richmondhillscanner20250919154650.pdf" at bounding box center [202, 285] width 164 height 31
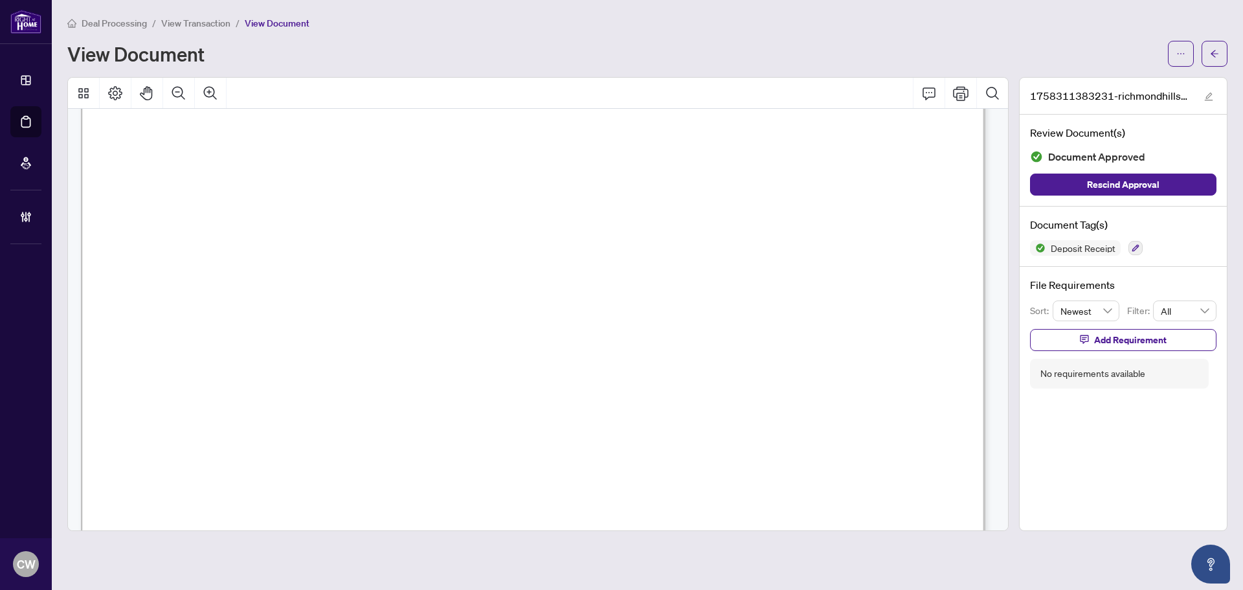
scroll to position [518, 0]
click at [1207, 43] on button "button" at bounding box center [1214, 54] width 26 height 26
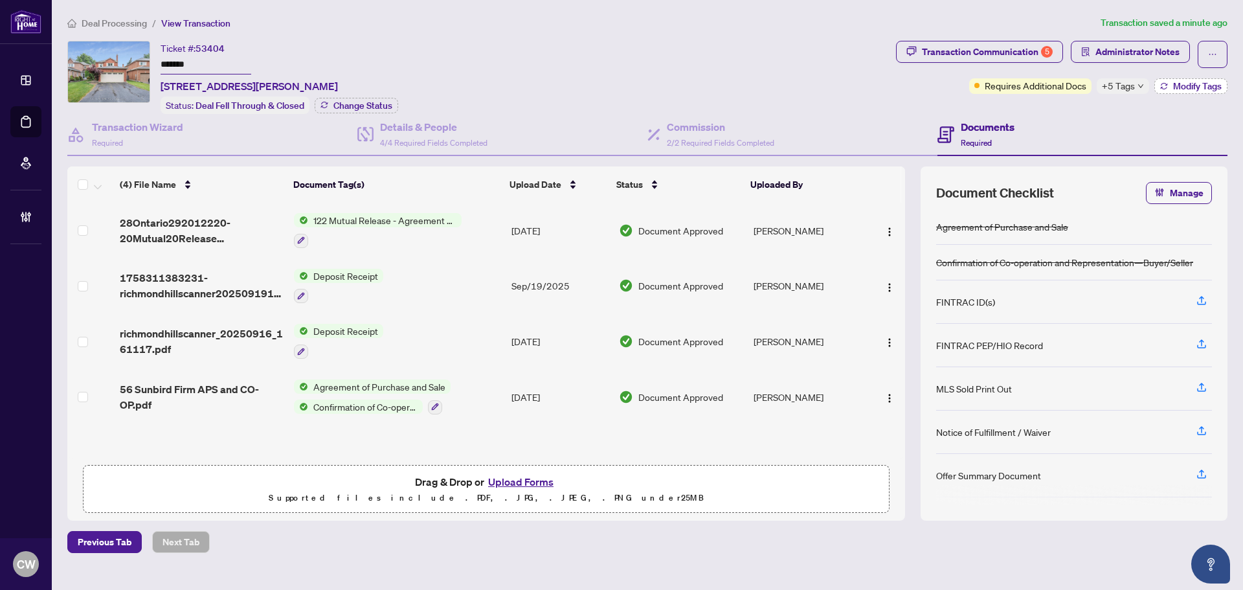
click at [1205, 87] on span "Modify Tags" at bounding box center [1197, 86] width 49 height 9
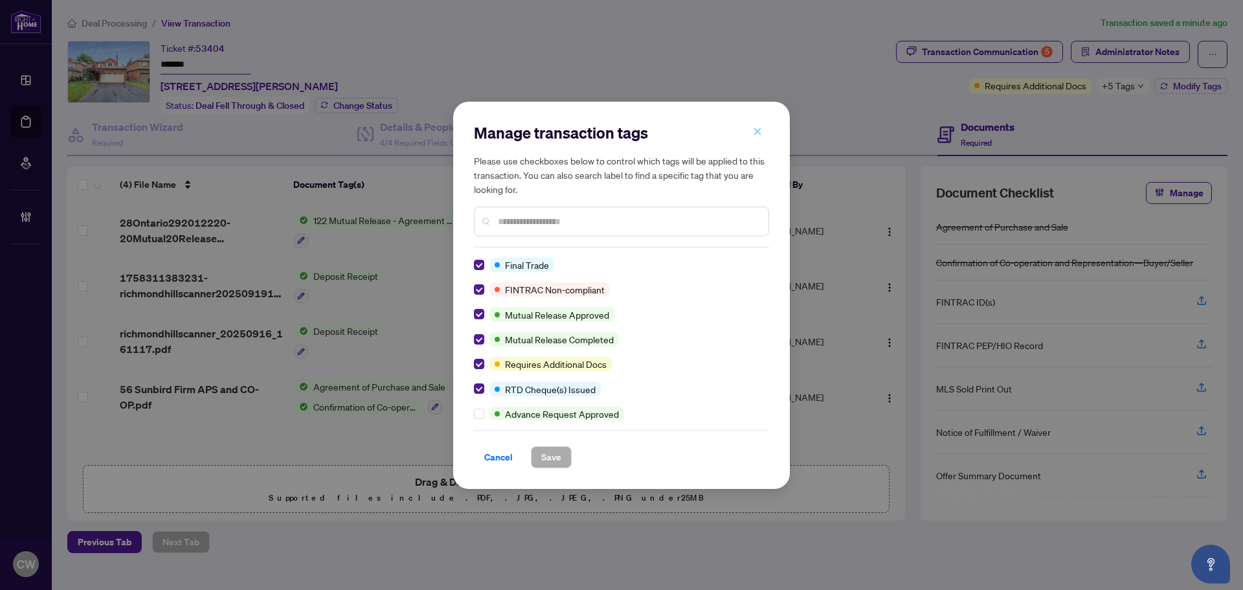
click at [763, 129] on button "button" at bounding box center [757, 132] width 26 height 22
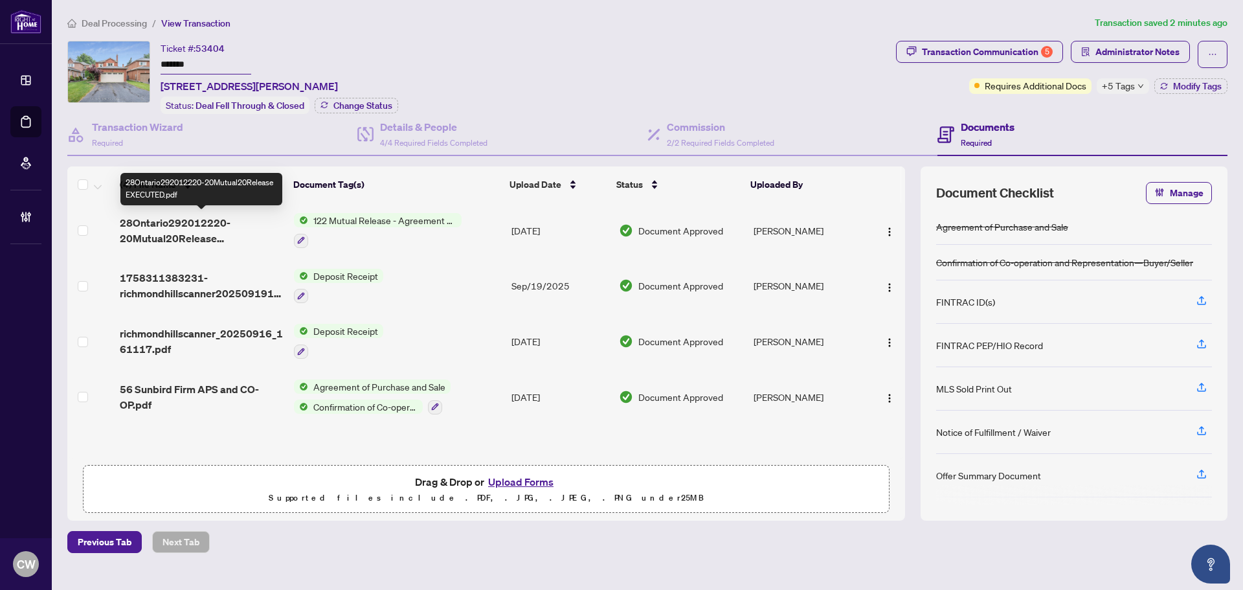
click at [170, 230] on span "28Ontario292012220-20Mutual20Release EXECUTED.pdf" at bounding box center [202, 230] width 164 height 31
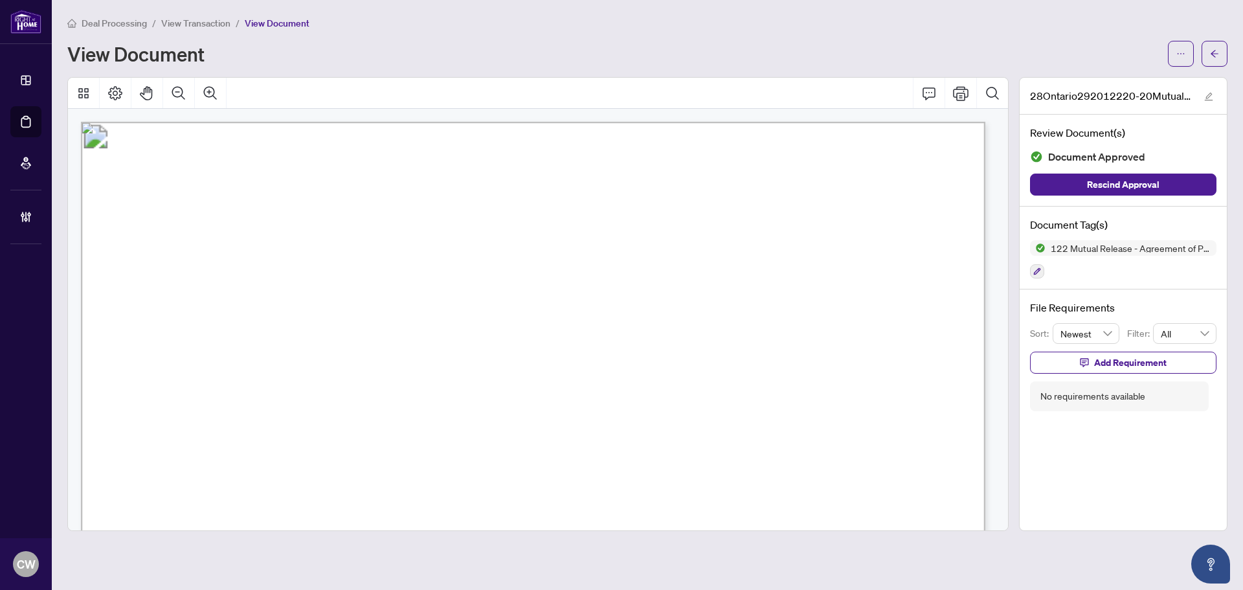
scroll to position [194, 0]
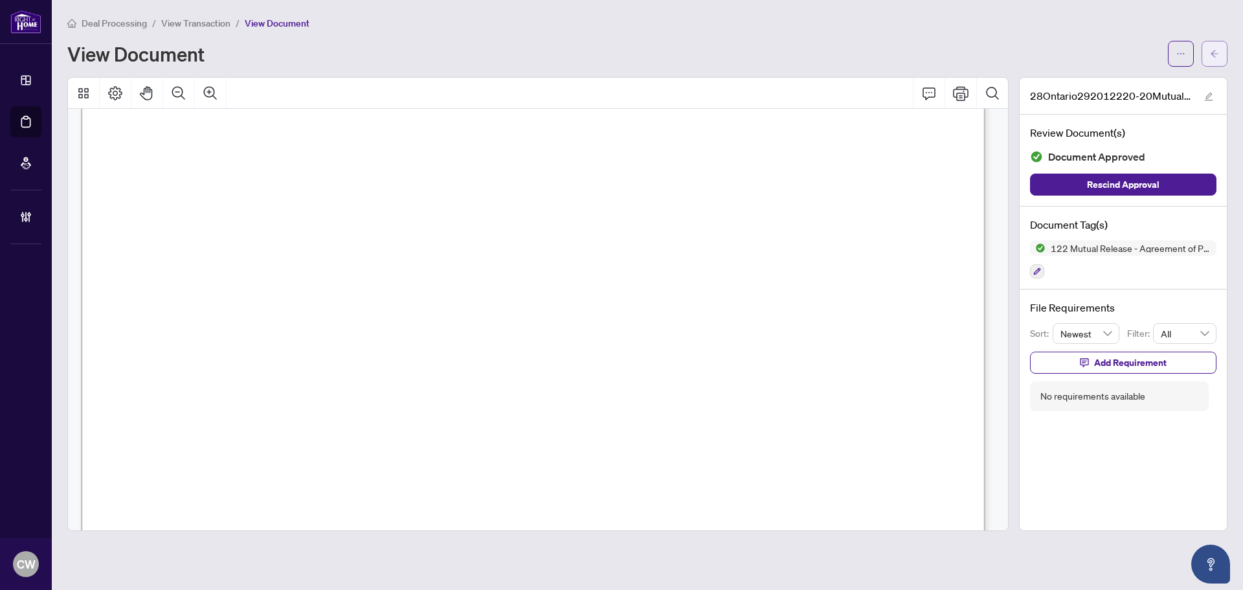
click at [1212, 49] on icon "arrow-left" at bounding box center [1214, 53] width 9 height 9
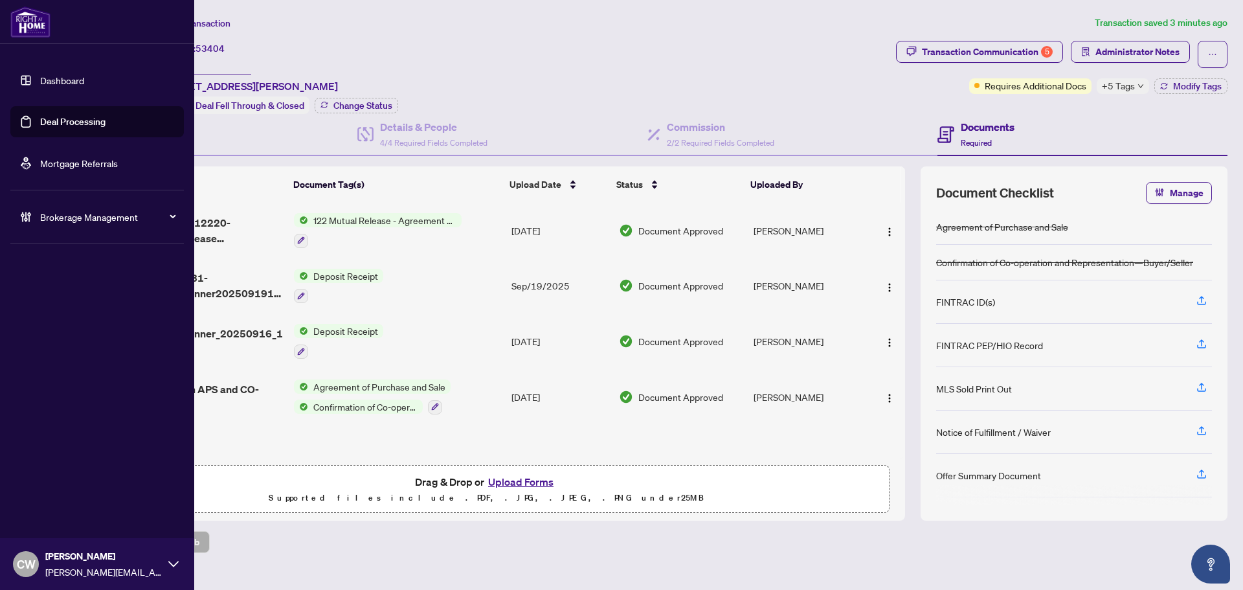
click at [27, 563] on span "CW" at bounding box center [26, 564] width 19 height 18
click at [52, 514] on span "Logout" at bounding box center [52, 514] width 29 height 21
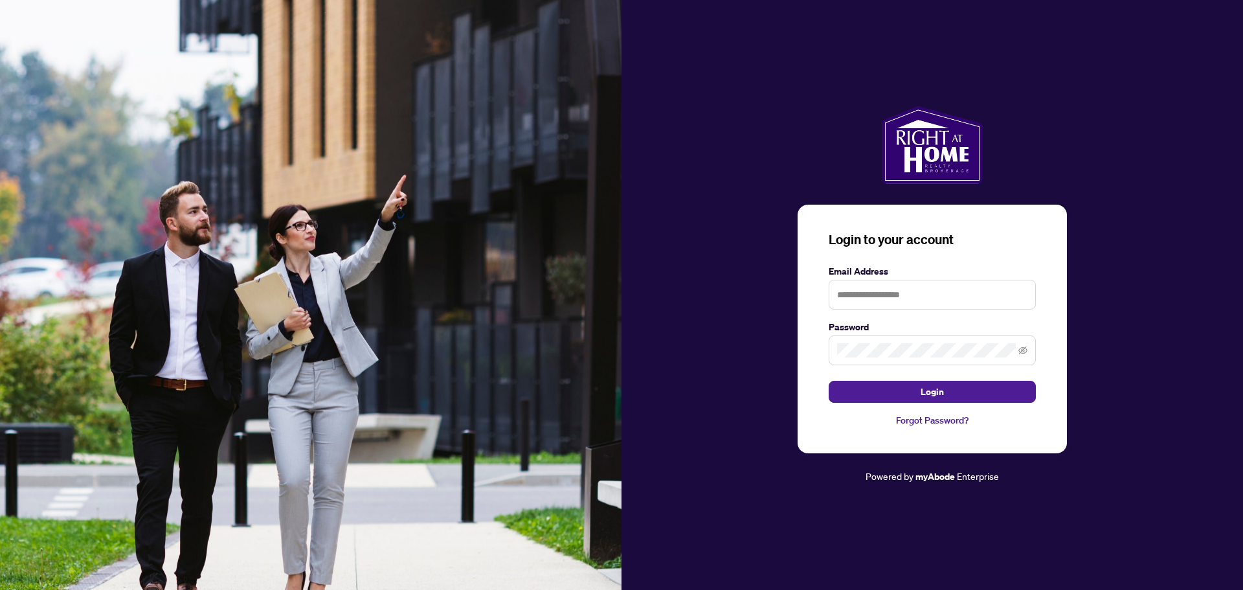
type input "**********"
